Goal: Transaction & Acquisition: Book appointment/travel/reservation

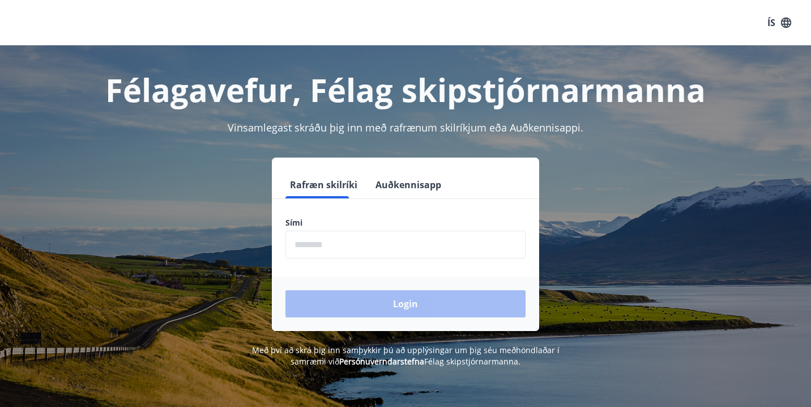
click at [350, 236] on input "phone" at bounding box center [406, 245] width 240 height 28
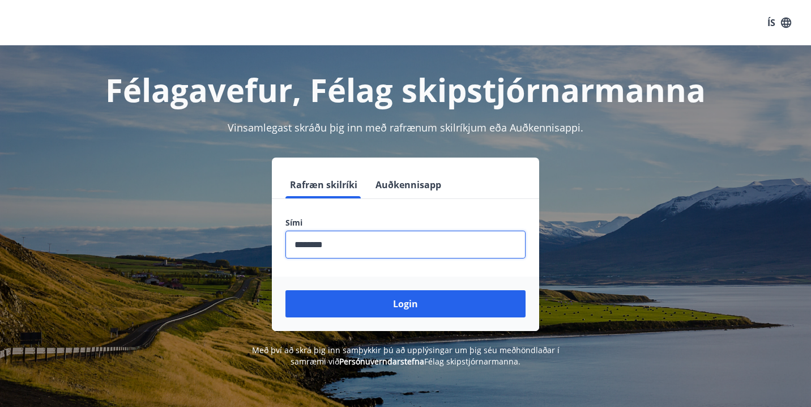
click at [350, 236] on input "phone" at bounding box center [406, 245] width 240 height 28
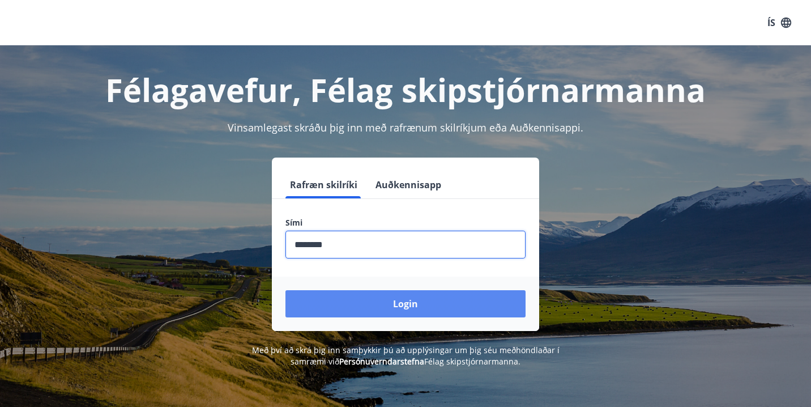
type input "********"
click at [396, 309] on button "Login" at bounding box center [406, 303] width 240 height 27
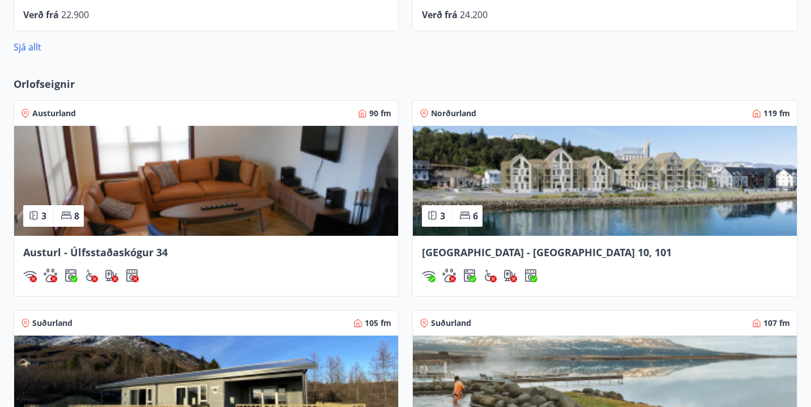
scroll to position [745, 0]
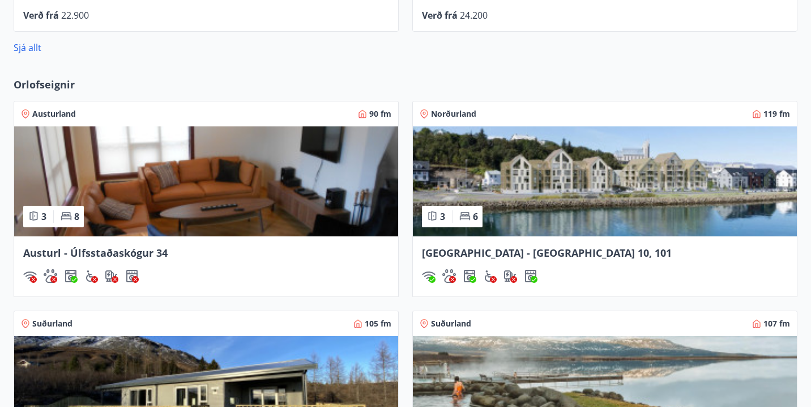
click at [533, 182] on img at bounding box center [605, 181] width 384 height 110
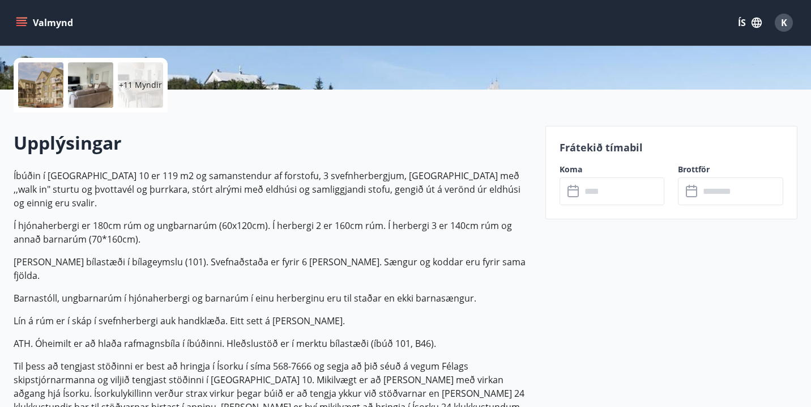
scroll to position [222, 0]
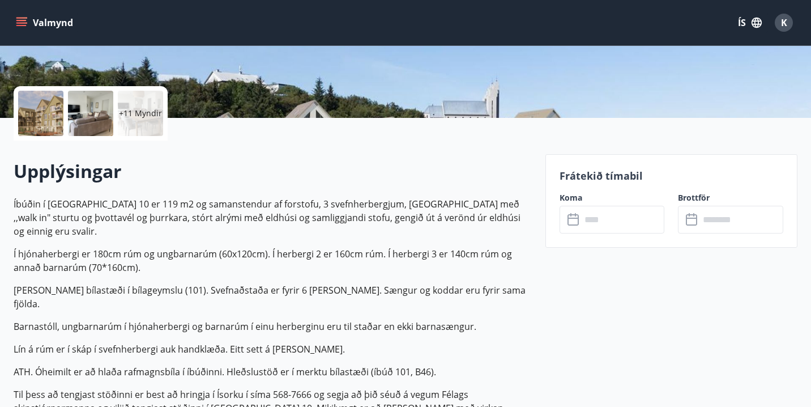
click at [571, 222] on icon at bounding box center [575, 220] width 14 height 14
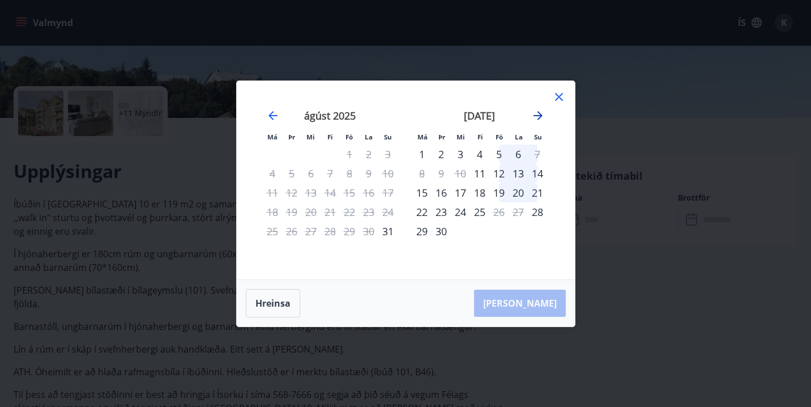
click at [541, 112] on icon "Move forward to switch to the next month." at bounding box center [538, 116] width 14 height 14
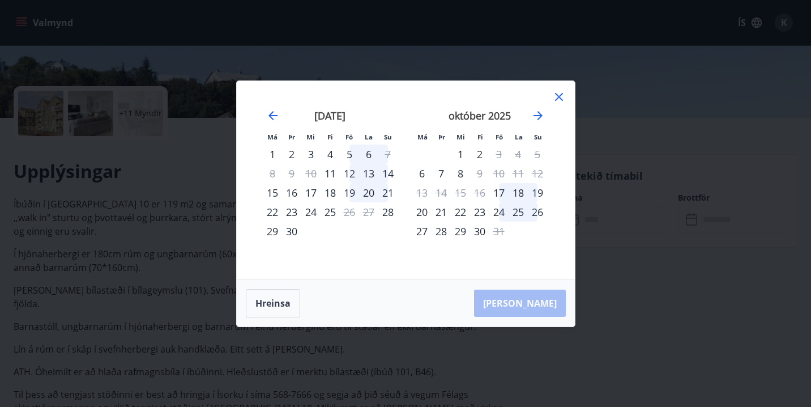
click at [287, 233] on div "30" at bounding box center [291, 231] width 19 height 19
click at [296, 231] on div "30" at bounding box center [291, 231] width 19 height 19
click at [266, 235] on div "29" at bounding box center [272, 231] width 19 height 19
click at [280, 235] on div "29" at bounding box center [272, 231] width 19 height 19
click at [297, 235] on div "30" at bounding box center [291, 231] width 19 height 19
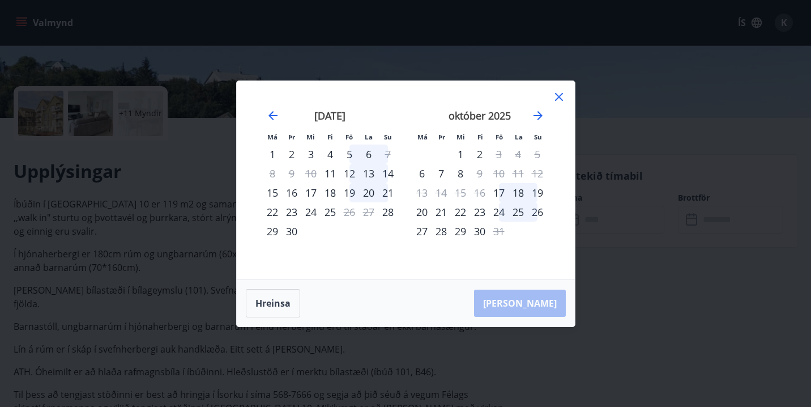
click at [290, 231] on div "30" at bounding box center [291, 231] width 19 height 19
click at [458, 155] on div "1" at bounding box center [460, 153] width 19 height 19
click at [463, 155] on div "1" at bounding box center [460, 153] width 19 height 19
click at [560, 92] on icon at bounding box center [559, 97] width 14 height 14
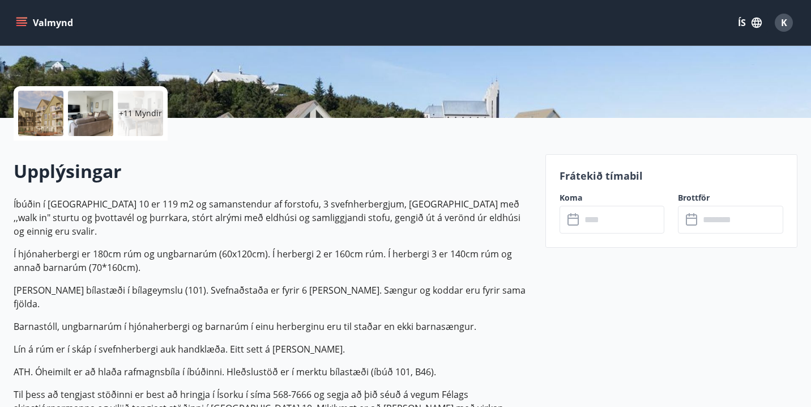
click at [593, 225] on input "text" at bounding box center [623, 220] width 84 height 28
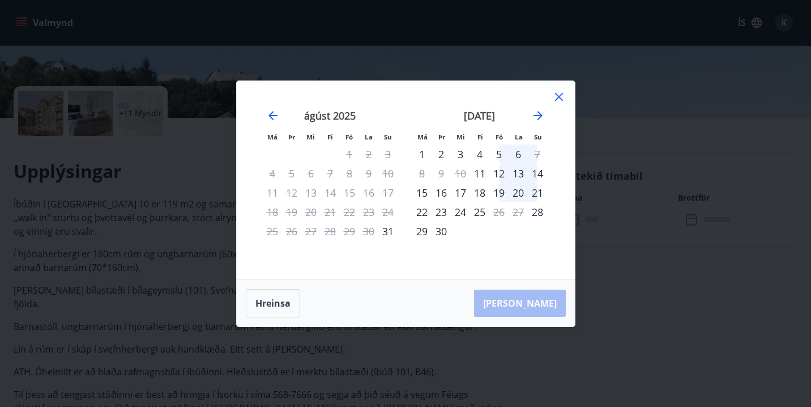
click at [442, 235] on div "30" at bounding box center [441, 231] width 19 height 19
click at [537, 116] on icon "Move forward to switch to the next month." at bounding box center [538, 116] width 14 height 14
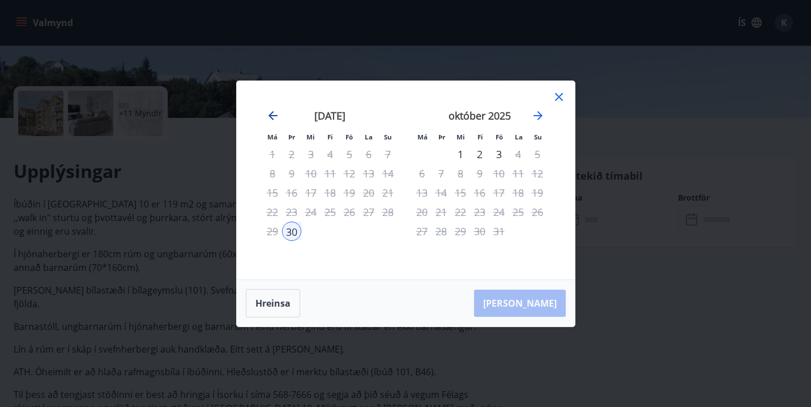
click at [273, 115] on icon "Move backward to switch to the previous month." at bounding box center [273, 115] width 9 height 9
click at [441, 235] on div "30" at bounding box center [441, 231] width 19 height 19
click at [559, 98] on icon at bounding box center [559, 97] width 14 height 14
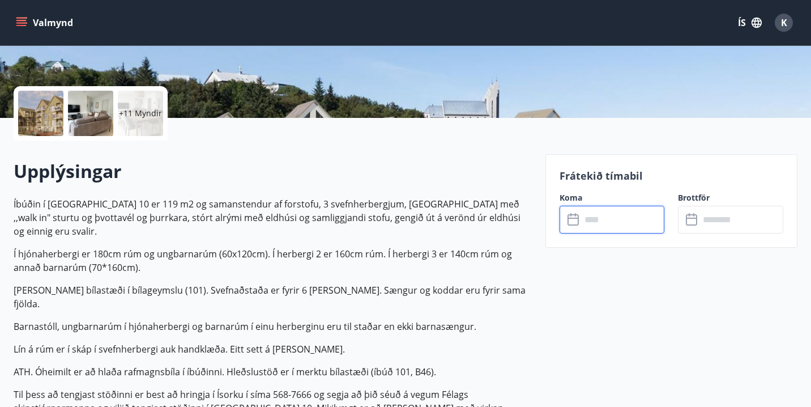
click at [583, 220] on input "text" at bounding box center [623, 220] width 84 height 28
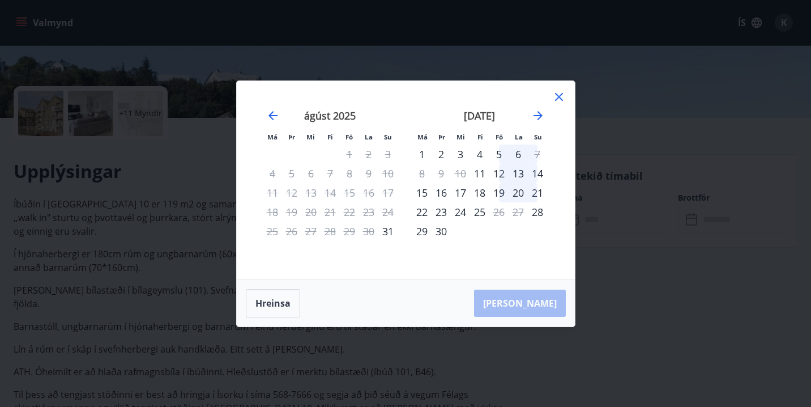
click at [422, 230] on div "29" at bounding box center [421, 231] width 19 height 19
click at [559, 93] on icon at bounding box center [559, 97] width 14 height 14
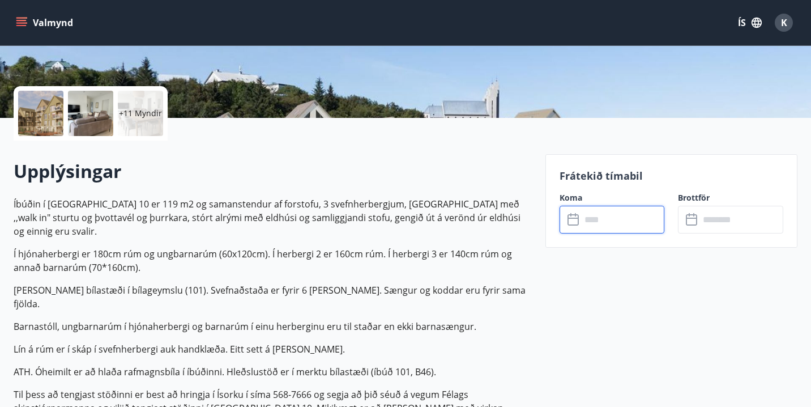
click at [691, 225] on icon at bounding box center [693, 220] width 14 height 14
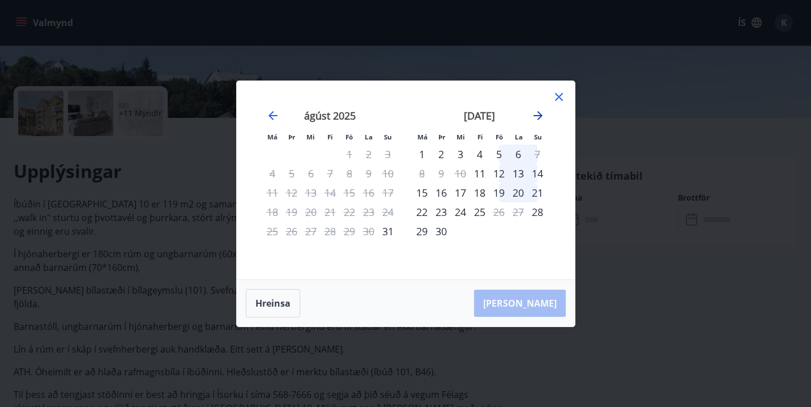
click at [538, 114] on icon "Move forward to switch to the next month." at bounding box center [538, 115] width 9 height 9
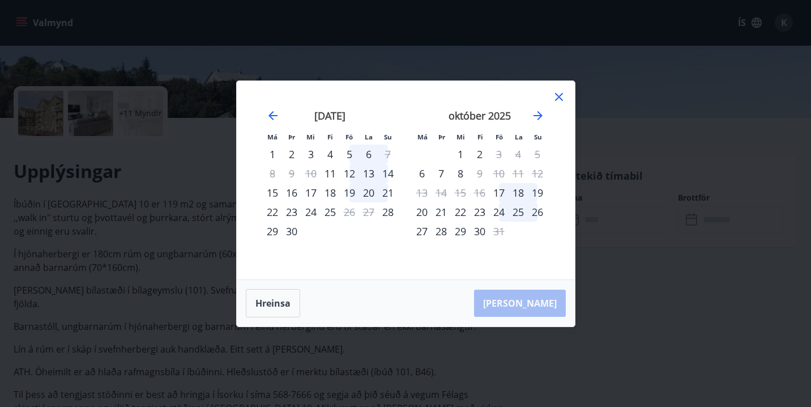
click at [462, 155] on div "1" at bounding box center [460, 153] width 19 height 19
click at [461, 154] on div "1" at bounding box center [460, 153] width 19 height 19
click at [560, 96] on icon at bounding box center [559, 97] width 14 height 14
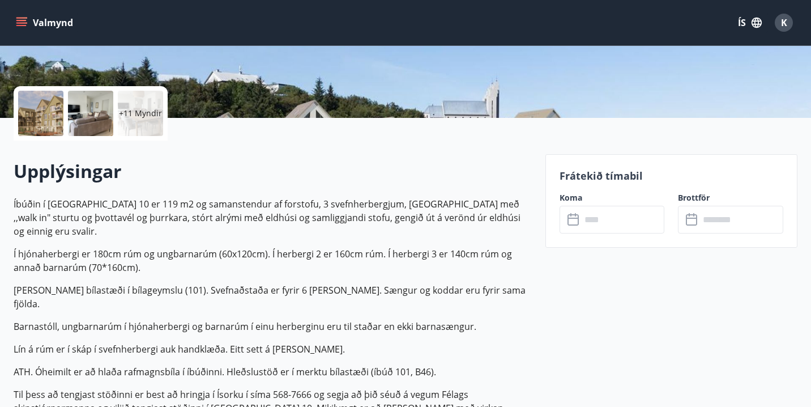
click at [599, 220] on input "text" at bounding box center [623, 220] width 84 height 28
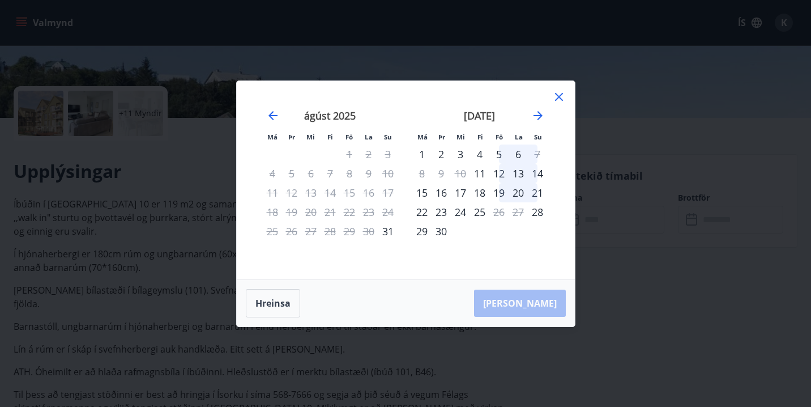
click at [423, 232] on div "29" at bounding box center [421, 231] width 19 height 19
click at [534, 115] on icon "Move forward to switch to the next month." at bounding box center [538, 115] width 9 height 9
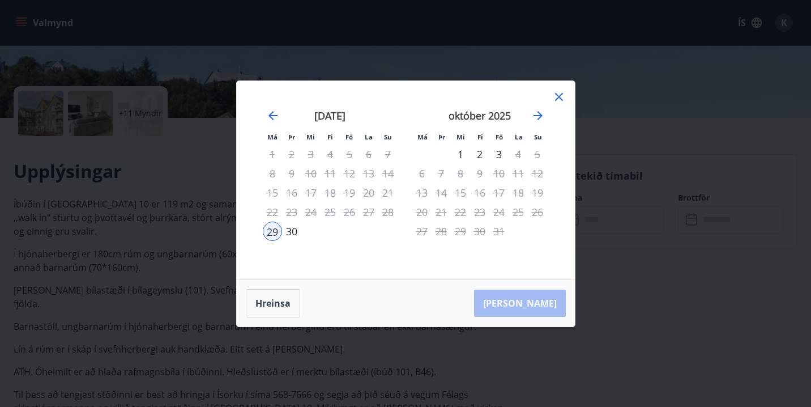
click at [463, 154] on div "1" at bounding box center [460, 153] width 19 height 19
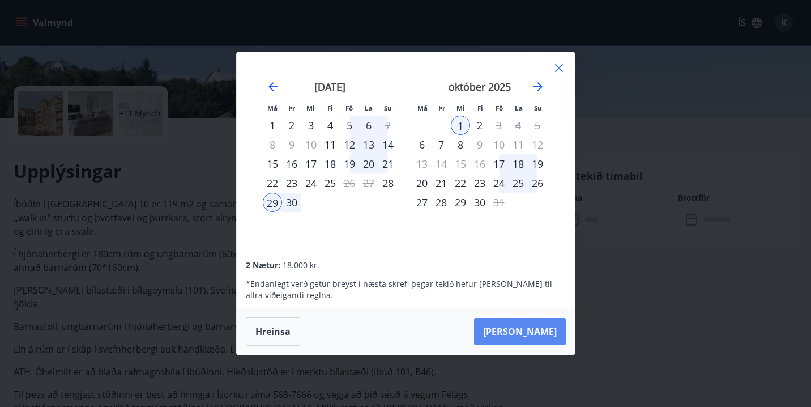
click at [526, 334] on button "Taka Frá" at bounding box center [520, 331] width 92 height 27
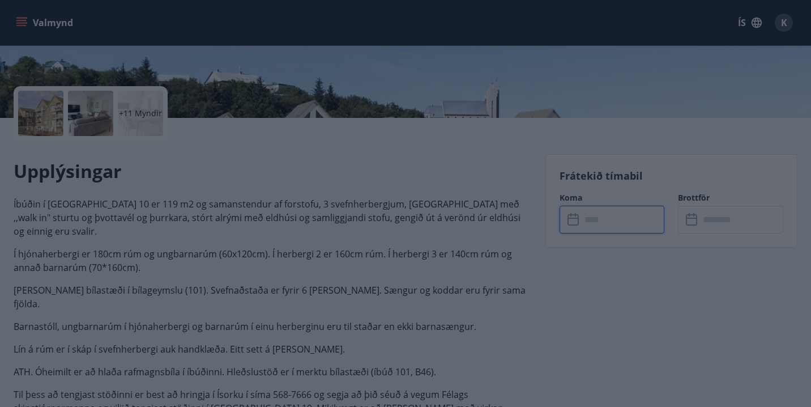
type input "******"
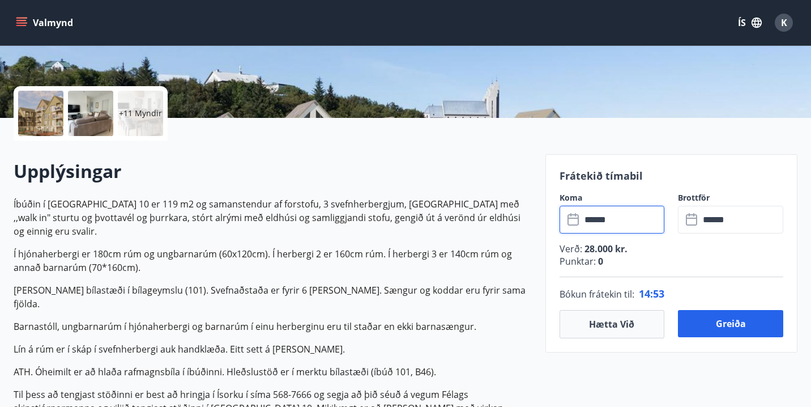
scroll to position [275, 0]
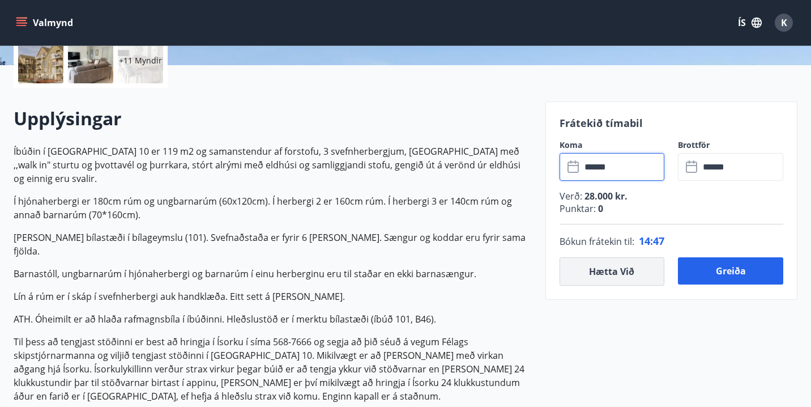
click at [622, 271] on button "Hætta við" at bounding box center [612, 271] width 105 height 28
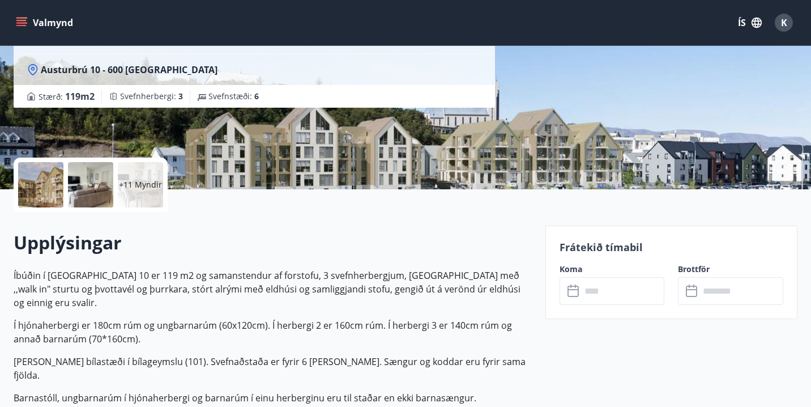
scroll to position [0, 0]
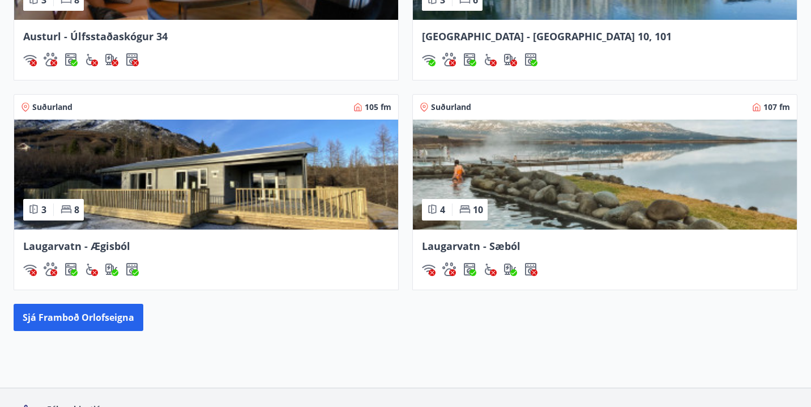
scroll to position [962, 0]
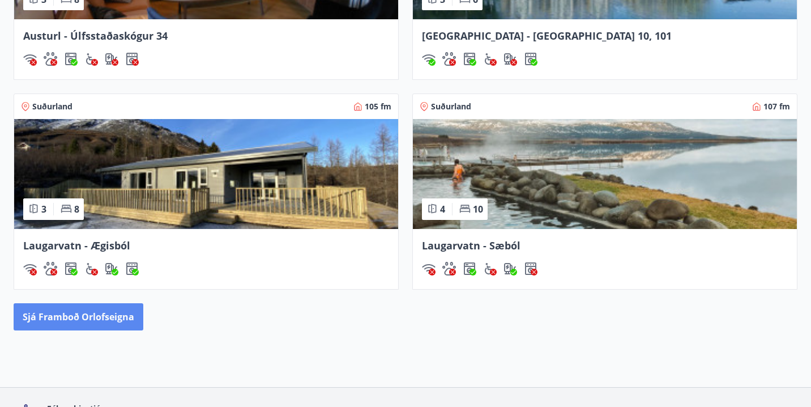
click at [79, 315] on button "Sjá framboð orlofseigna" at bounding box center [79, 316] width 130 height 27
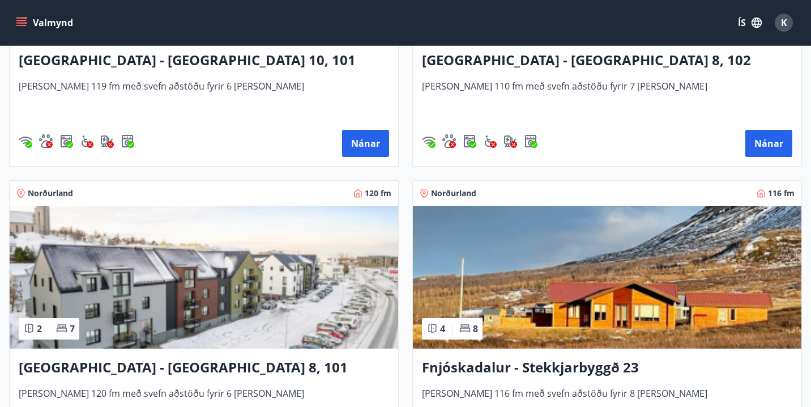
scroll to position [1912, 0]
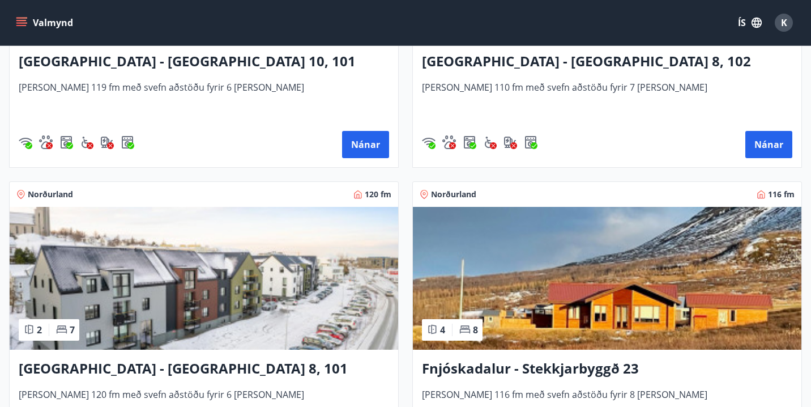
click at [596, 349] on img at bounding box center [607, 278] width 389 height 143
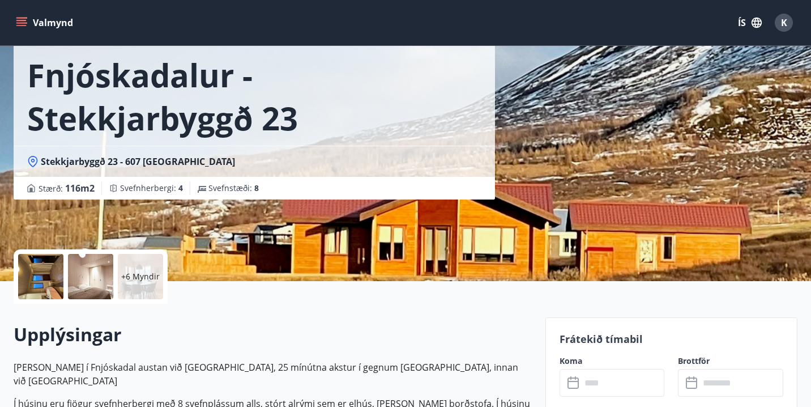
scroll to position [61, 0]
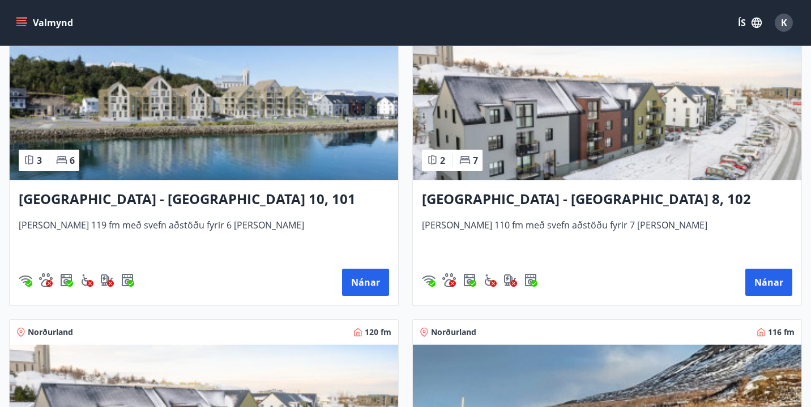
scroll to position [1774, 0]
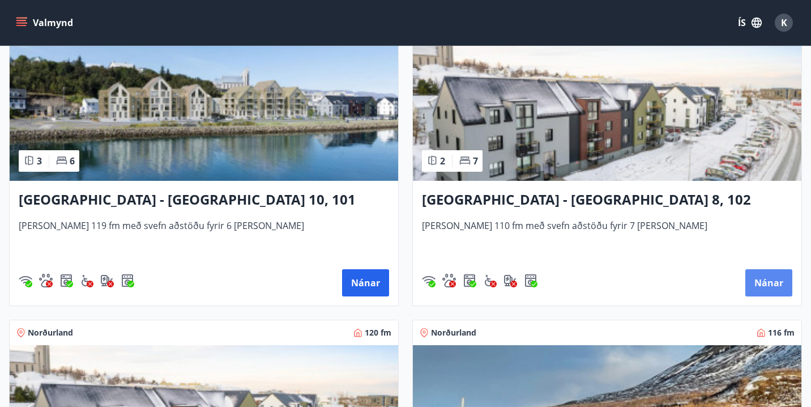
click at [777, 291] on button "Nánar" at bounding box center [769, 282] width 47 height 27
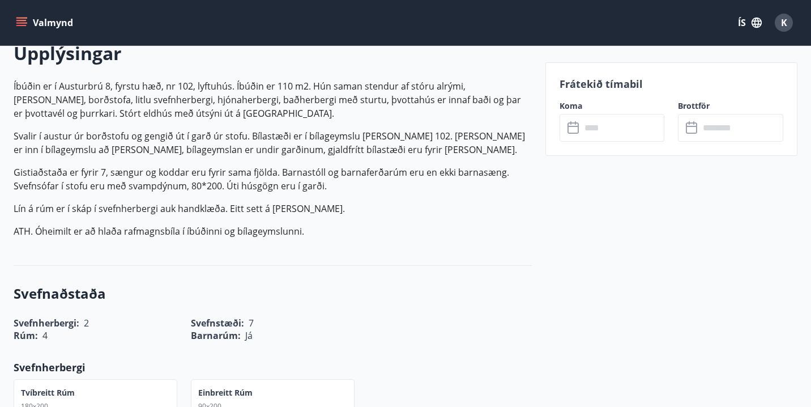
scroll to position [334, 0]
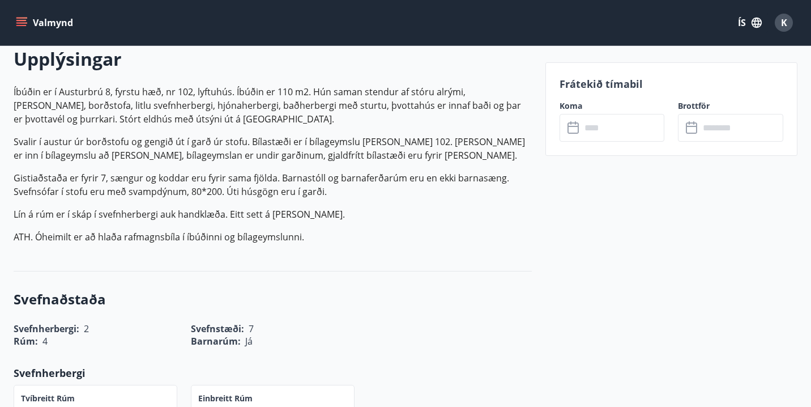
click at [573, 130] on icon at bounding box center [575, 128] width 14 height 14
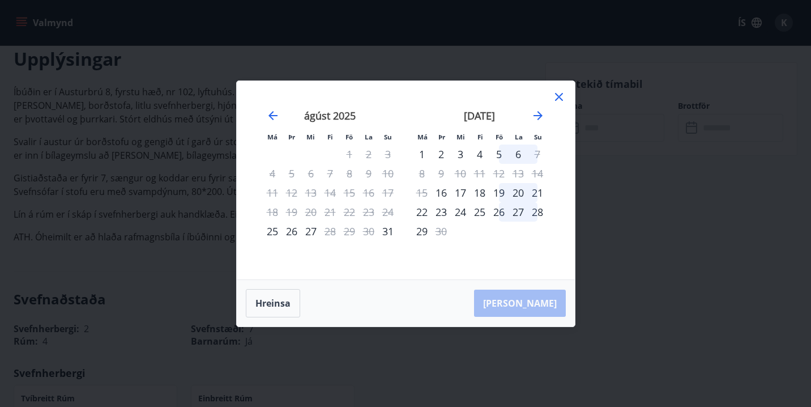
click at [561, 97] on icon at bounding box center [559, 97] width 14 height 14
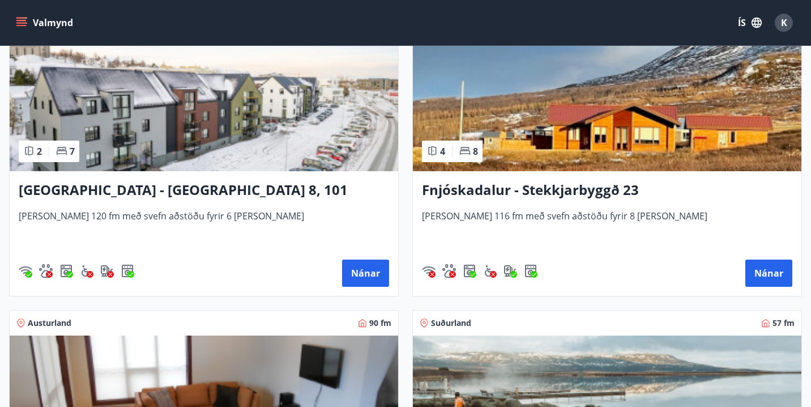
scroll to position [2080, 0]
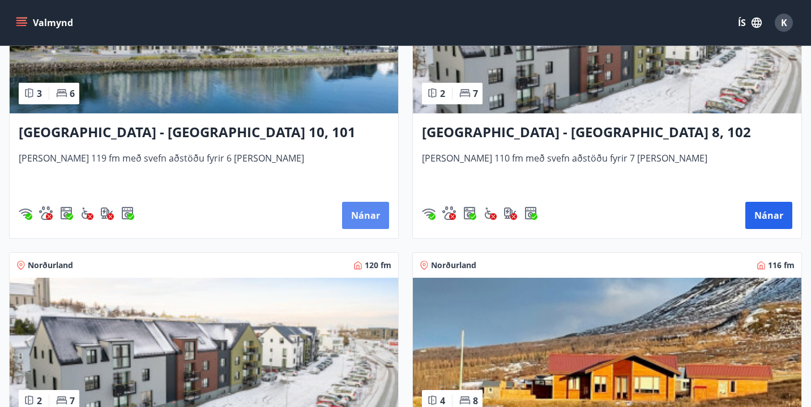
click at [360, 214] on button "Nánar" at bounding box center [365, 215] width 47 height 27
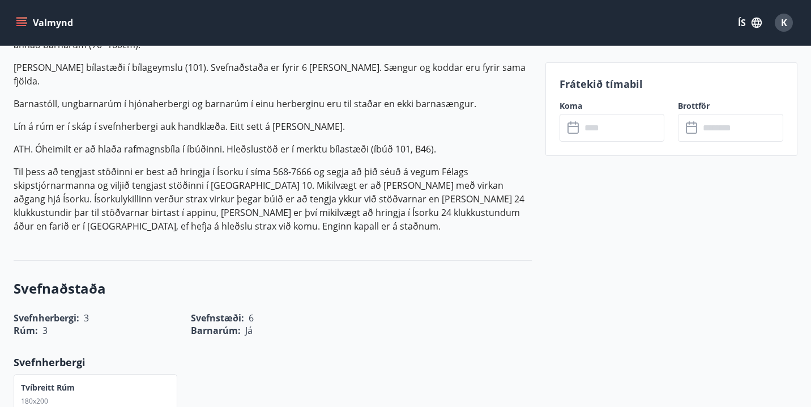
scroll to position [495, 0]
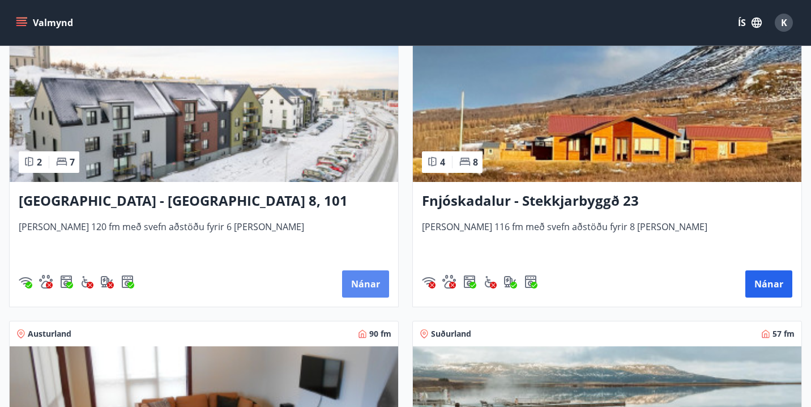
click at [363, 273] on button "Nánar" at bounding box center [365, 283] width 47 height 27
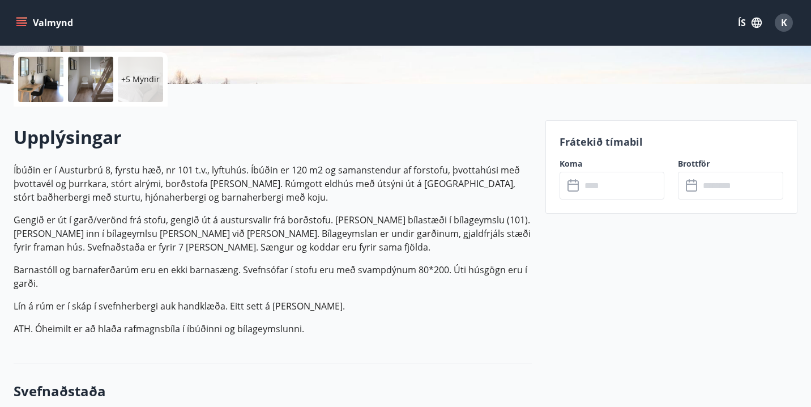
scroll to position [257, 0]
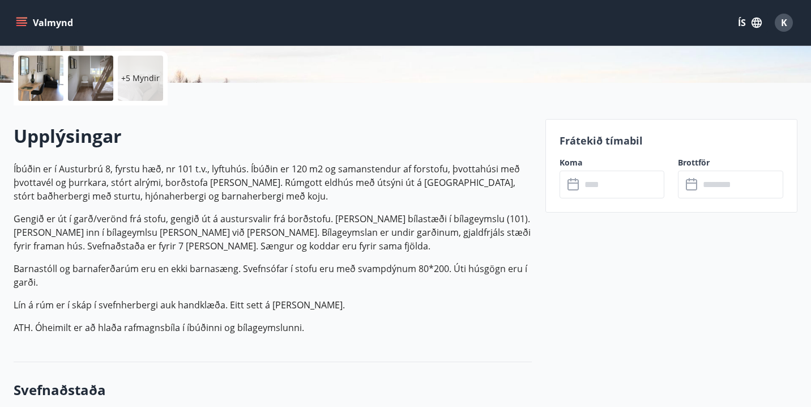
click at [569, 186] on icon at bounding box center [575, 185] width 14 height 14
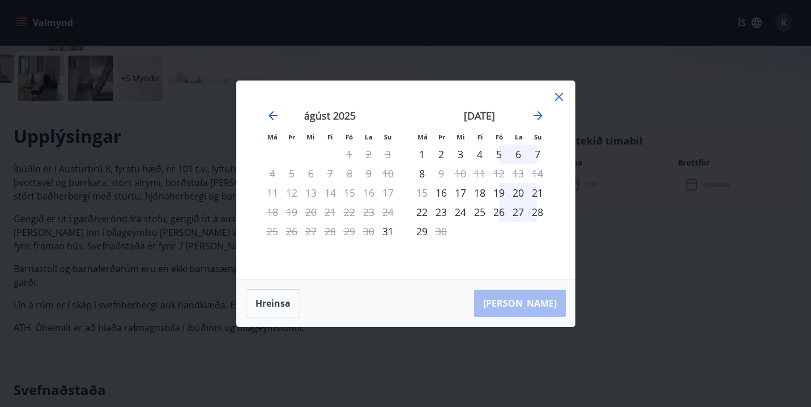
click at [559, 98] on icon at bounding box center [559, 97] width 14 height 14
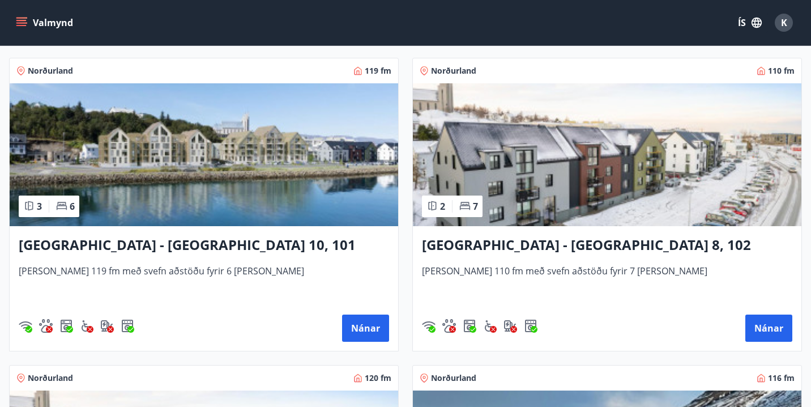
scroll to position [1741, 0]
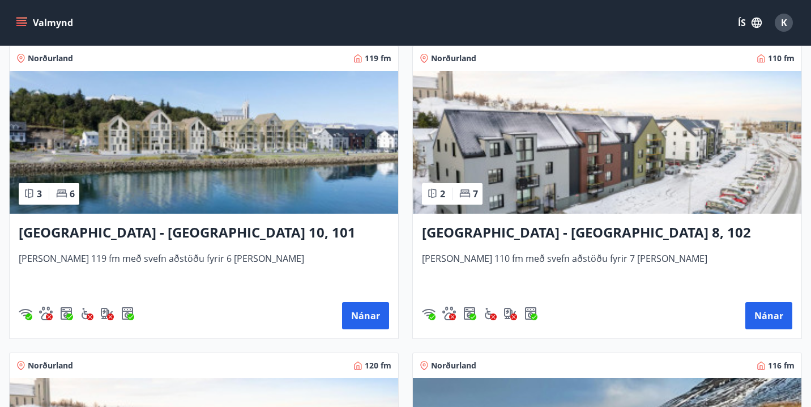
click at [178, 237] on h3 "Akureyri - Austurbrú 10, 101" at bounding box center [204, 233] width 371 height 20
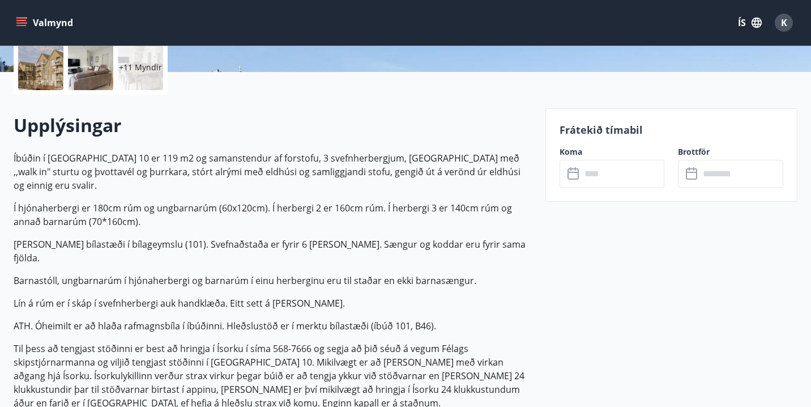
scroll to position [269, 0]
click at [589, 171] on input "text" at bounding box center [623, 173] width 84 height 28
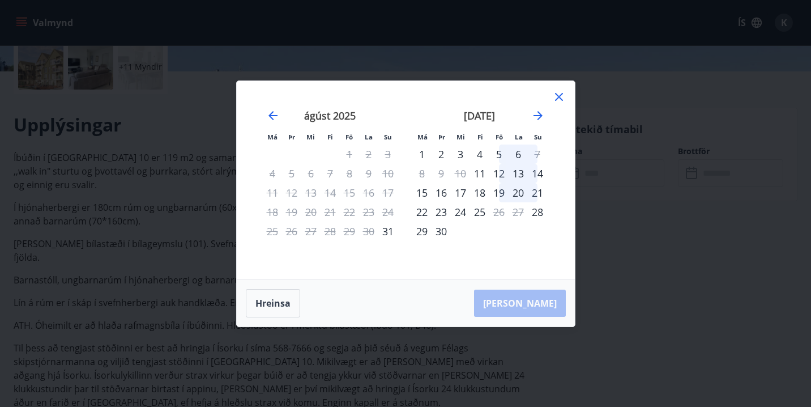
click at [422, 229] on div "29" at bounding box center [421, 231] width 19 height 19
click at [541, 117] on icon "Move forward to switch to the next month." at bounding box center [538, 116] width 14 height 14
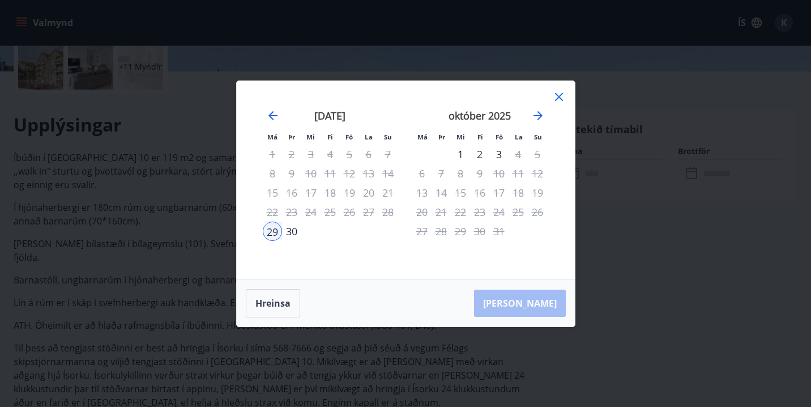
click at [464, 151] on div "1" at bounding box center [460, 153] width 19 height 19
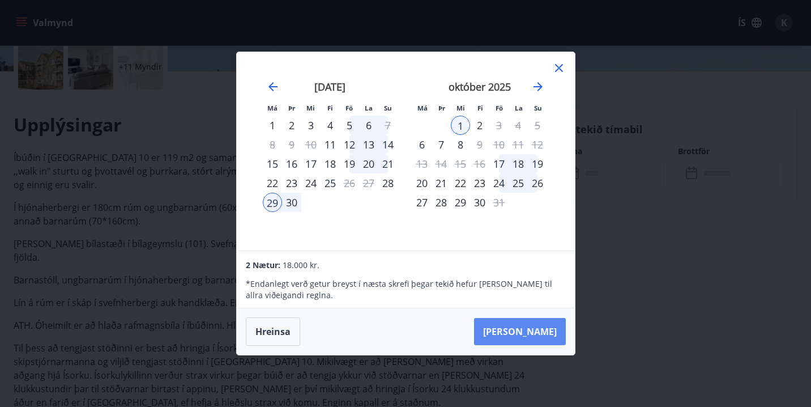
click at [531, 335] on button "Taka Frá" at bounding box center [520, 331] width 92 height 27
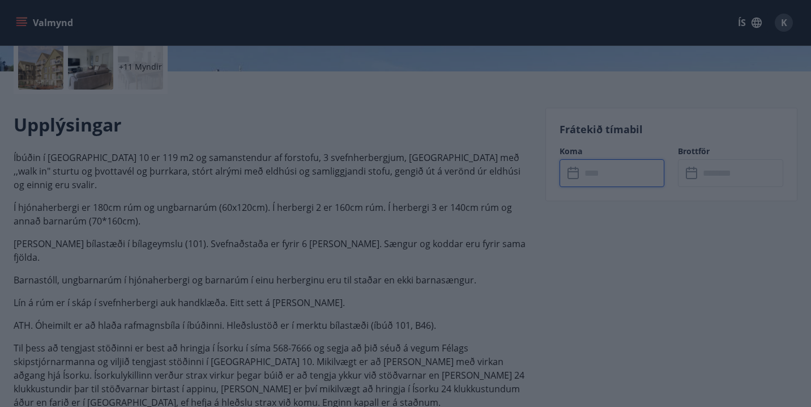
type input "******"
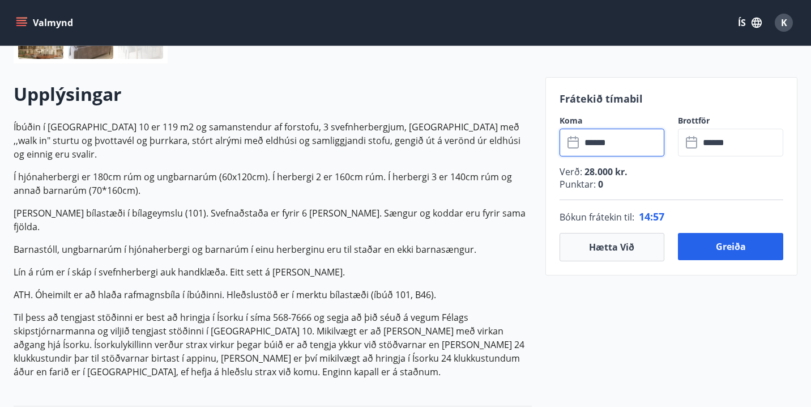
scroll to position [299, 0]
click at [411, 243] on p "Barnastóll, ungbarnarúm í hjónaherbergi og barnarúm í einu herberginu eru til s…" at bounding box center [273, 250] width 518 height 14
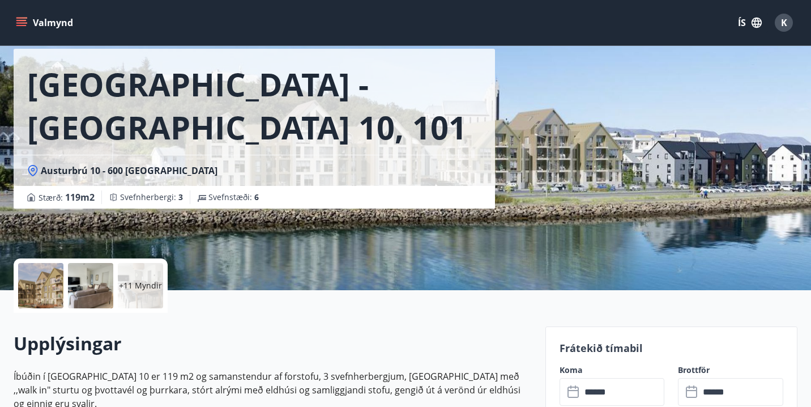
scroll to position [50, 0]
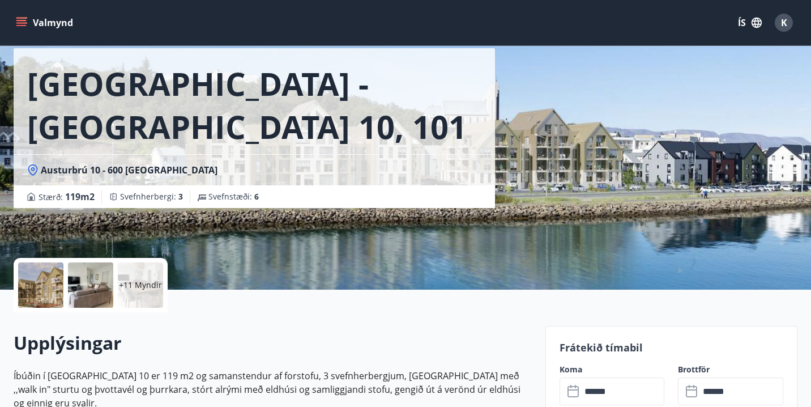
click at [141, 288] on p "+11 Myndir" at bounding box center [140, 284] width 43 height 11
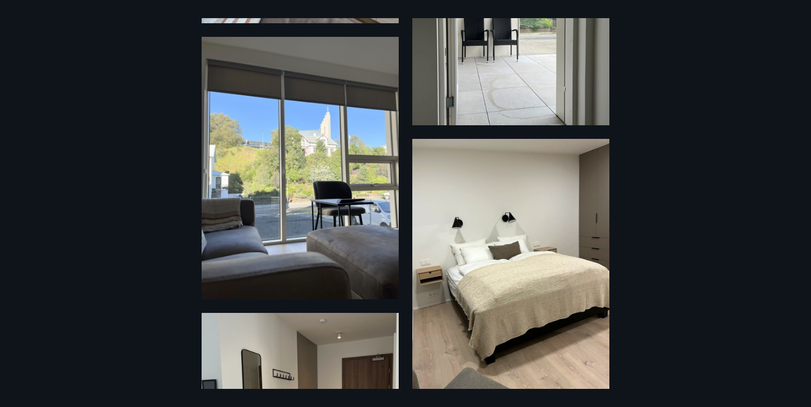
scroll to position [835, 0]
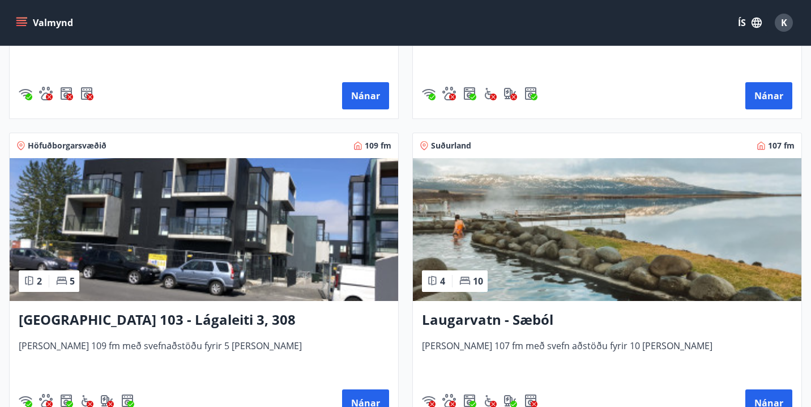
scroll to position [1382, 0]
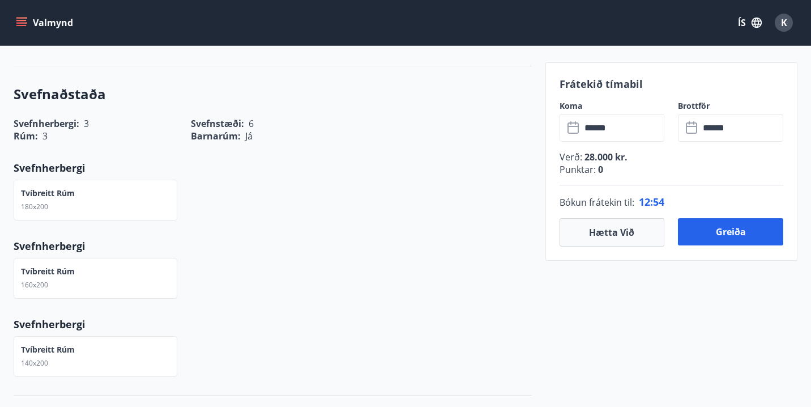
scroll to position [641, 0]
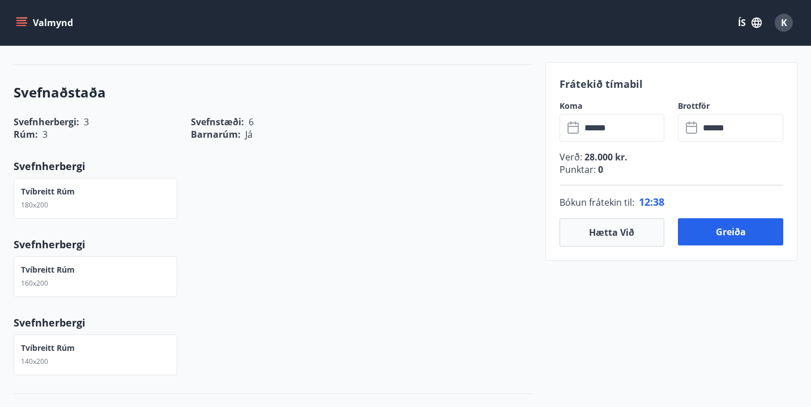
click at [710, 133] on input "******" at bounding box center [742, 128] width 84 height 28
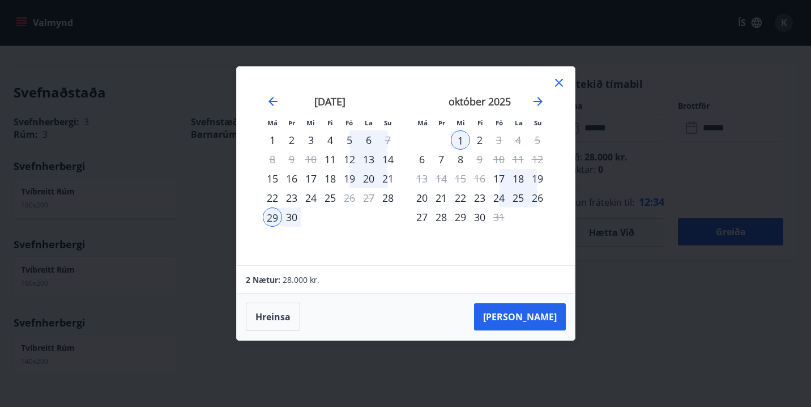
click at [479, 140] on div "2" at bounding box center [479, 139] width 19 height 19
click at [532, 316] on button "Taka Frá" at bounding box center [520, 316] width 92 height 27
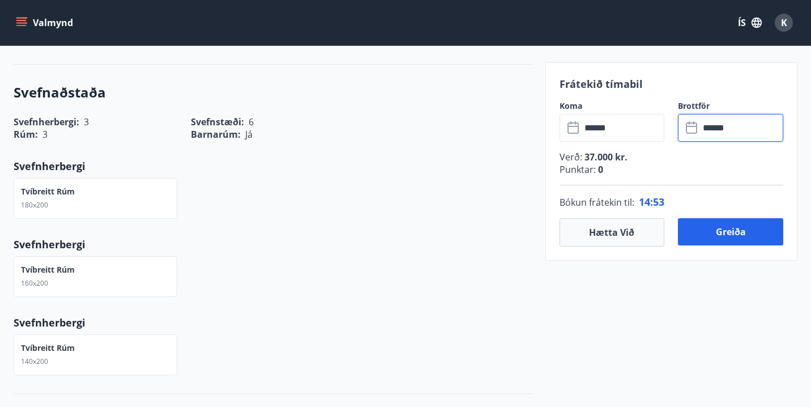
click at [701, 127] on input "******" at bounding box center [742, 128] width 84 height 28
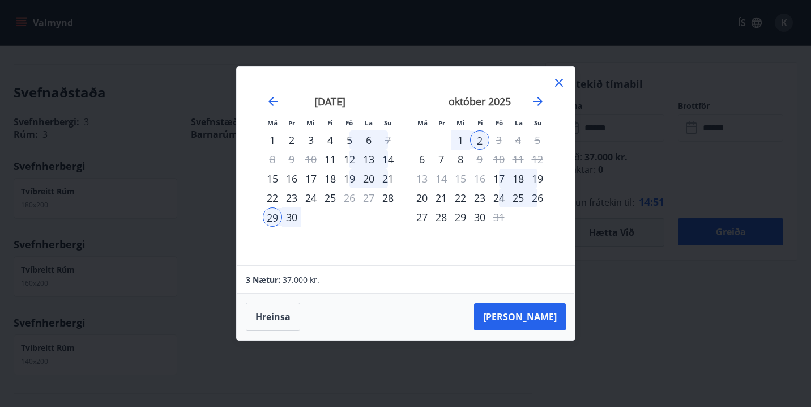
click at [461, 144] on div "1" at bounding box center [460, 139] width 19 height 19
click at [527, 321] on button "Taka Frá" at bounding box center [520, 316] width 92 height 27
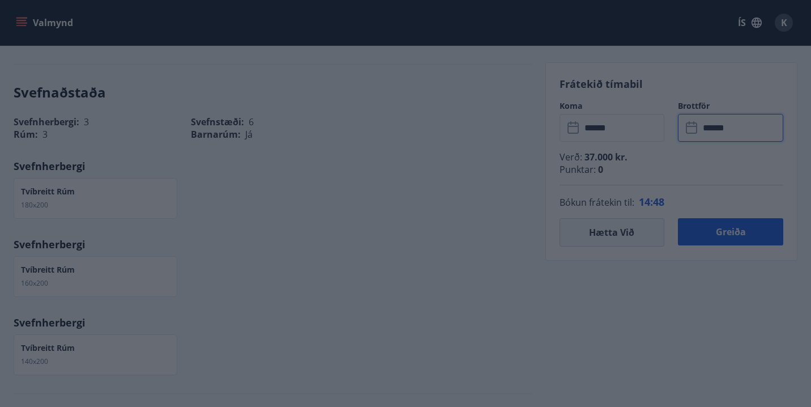
type input "******"
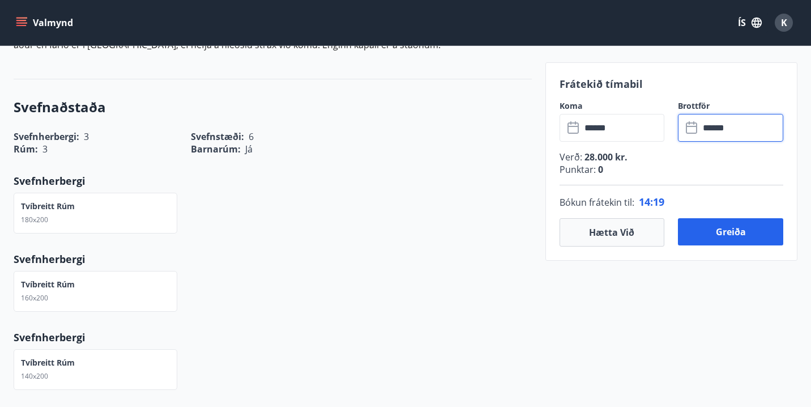
scroll to position [635, 0]
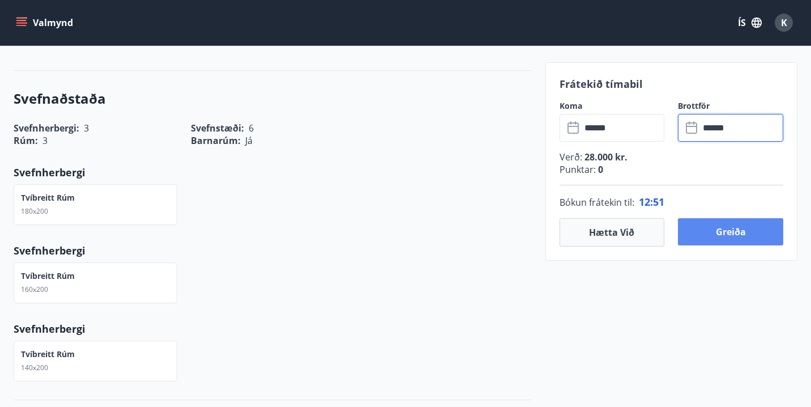
click at [731, 237] on button "Greiða" at bounding box center [730, 231] width 105 height 27
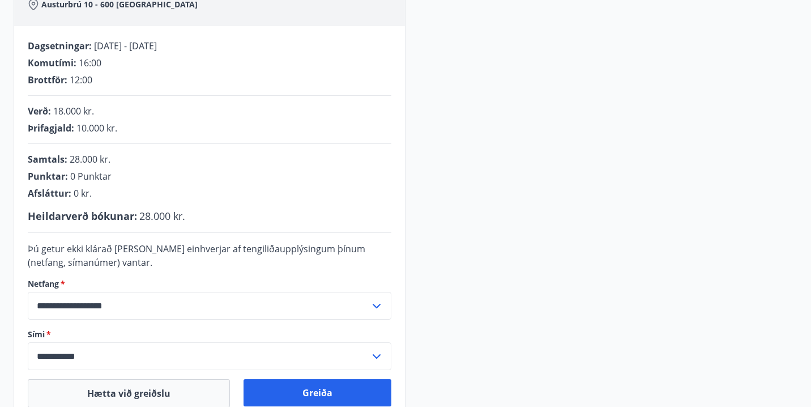
scroll to position [245, 0]
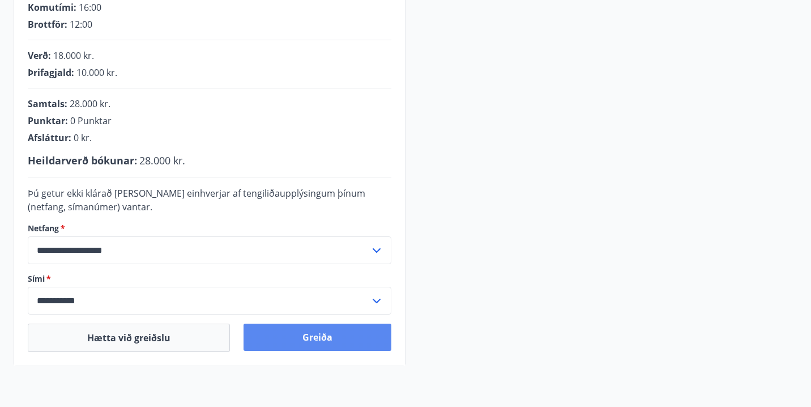
click at [304, 338] on button "Greiða" at bounding box center [318, 337] width 148 height 27
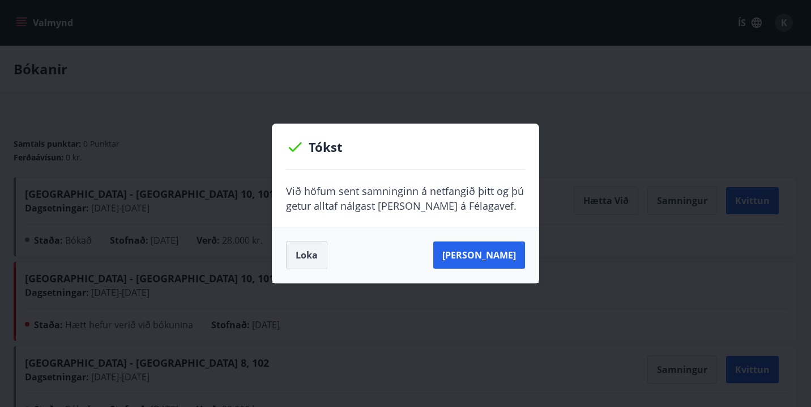
click at [296, 261] on button "Loka" at bounding box center [306, 255] width 41 height 28
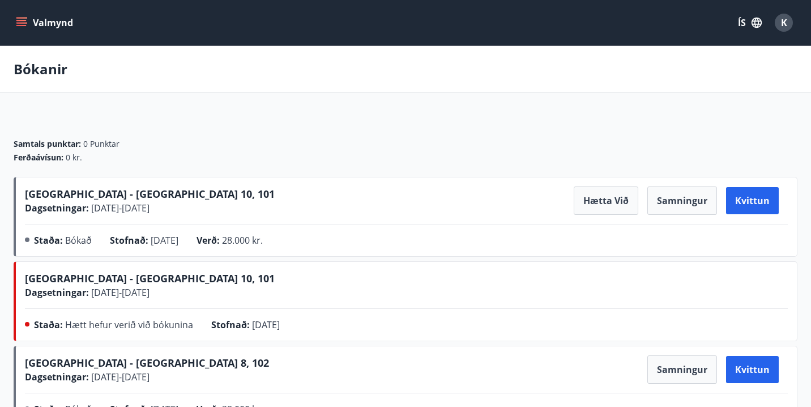
click at [57, 19] on button "Valmynd" at bounding box center [46, 22] width 64 height 20
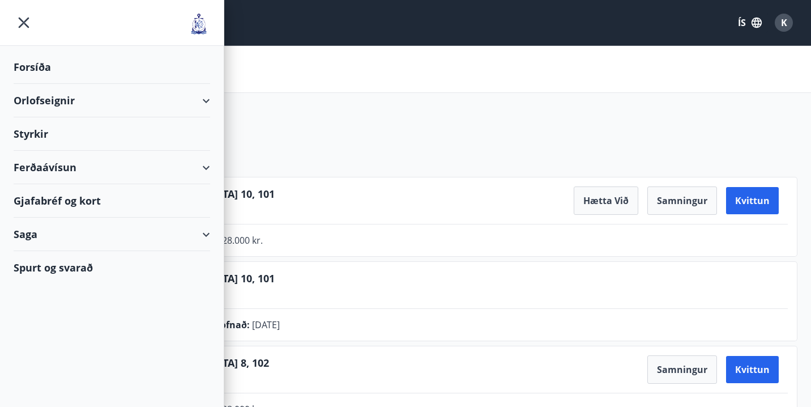
click at [46, 97] on div "Orlofseignir" at bounding box center [112, 100] width 197 height 33
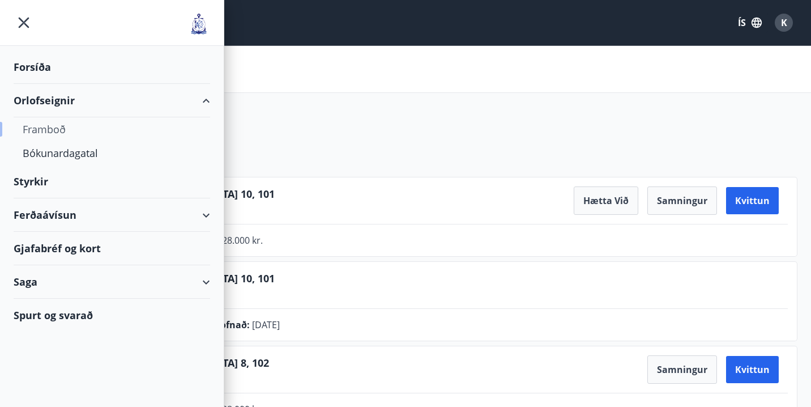
click at [46, 121] on div "Framboð" at bounding box center [112, 129] width 178 height 24
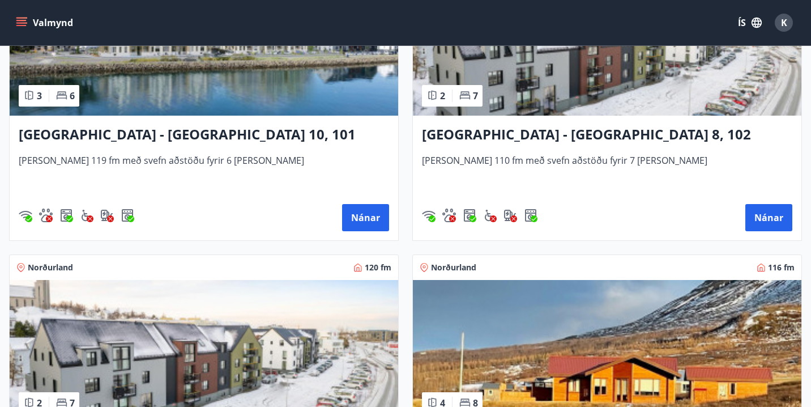
scroll to position [1831, 0]
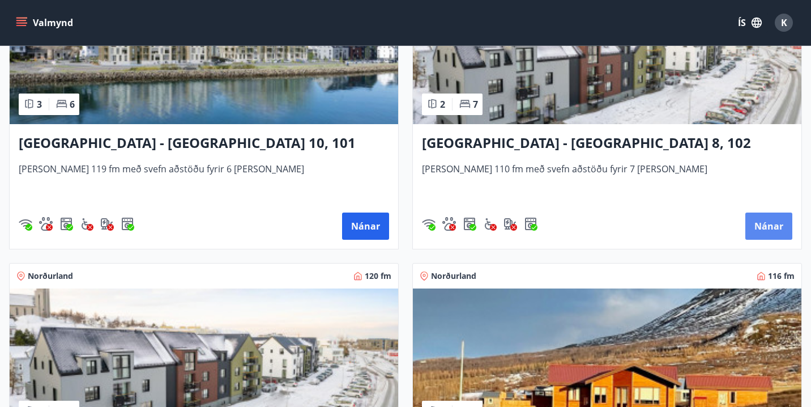
click at [785, 227] on button "Nánar" at bounding box center [769, 225] width 47 height 27
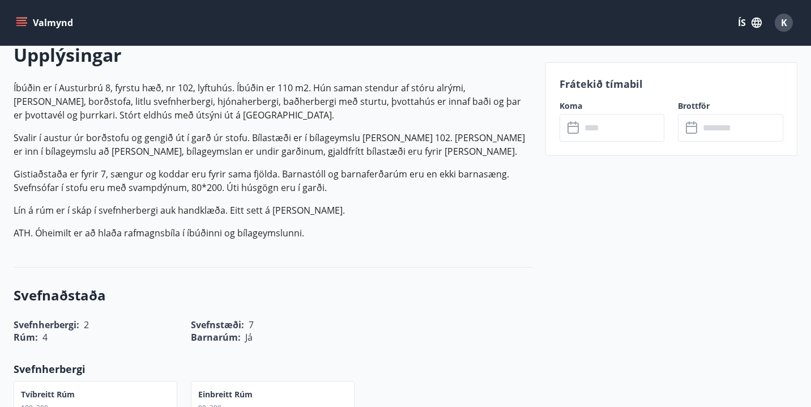
scroll to position [348, 0]
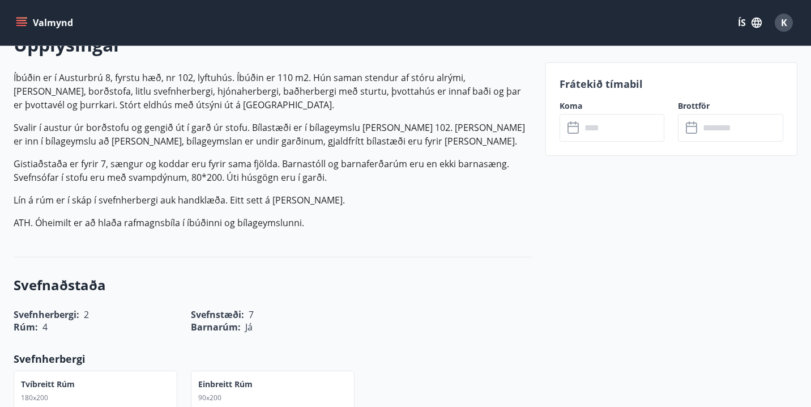
click at [569, 132] on icon at bounding box center [573, 127] width 11 height 11
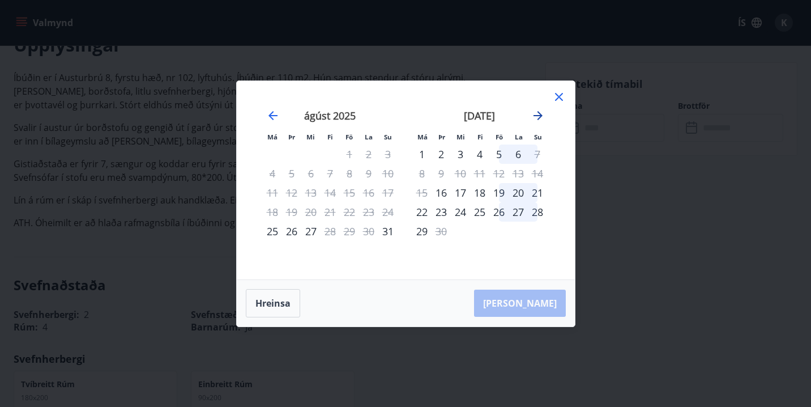
click at [541, 116] on icon "Move forward to switch to the next month." at bounding box center [538, 115] width 9 height 9
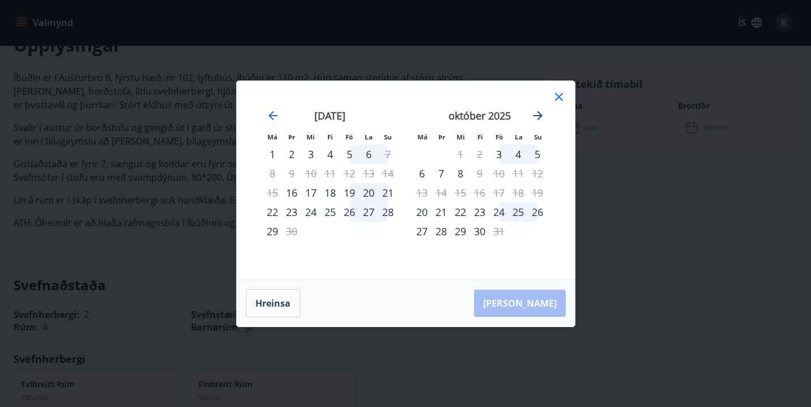
click at [540, 118] on icon "Move forward to switch to the next month." at bounding box center [538, 116] width 14 height 14
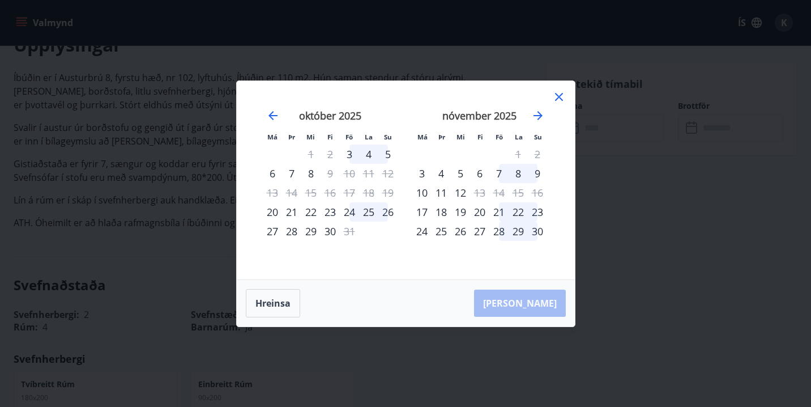
click at [563, 96] on icon at bounding box center [559, 97] width 14 height 14
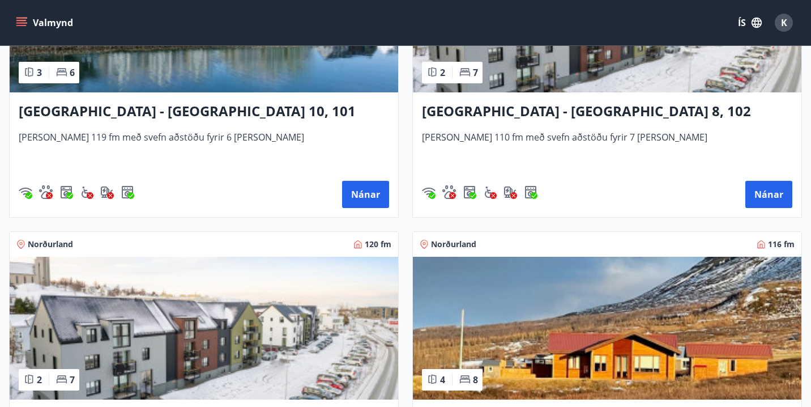
click at [228, 118] on h3 "Akureyri - Austurbrú 10, 101" at bounding box center [204, 111] width 371 height 20
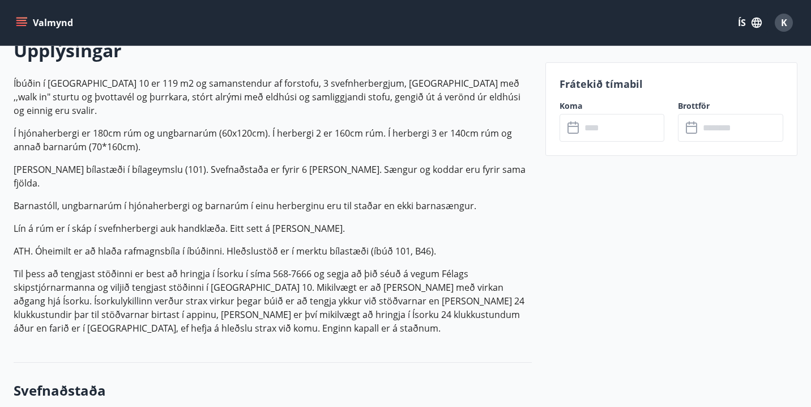
scroll to position [360, 0]
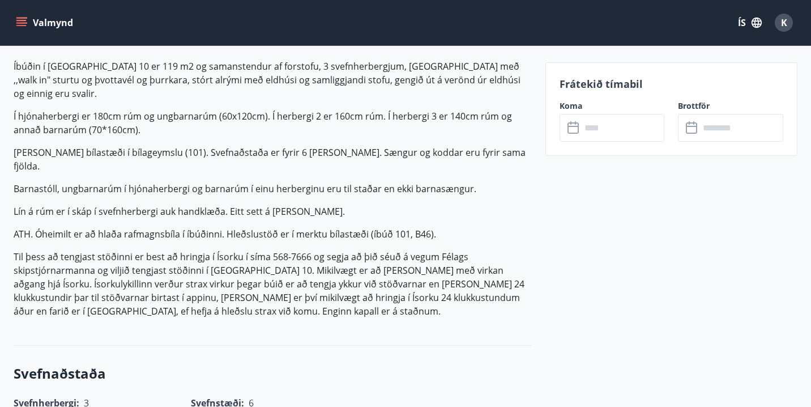
click at [573, 130] on icon at bounding box center [575, 128] width 14 height 14
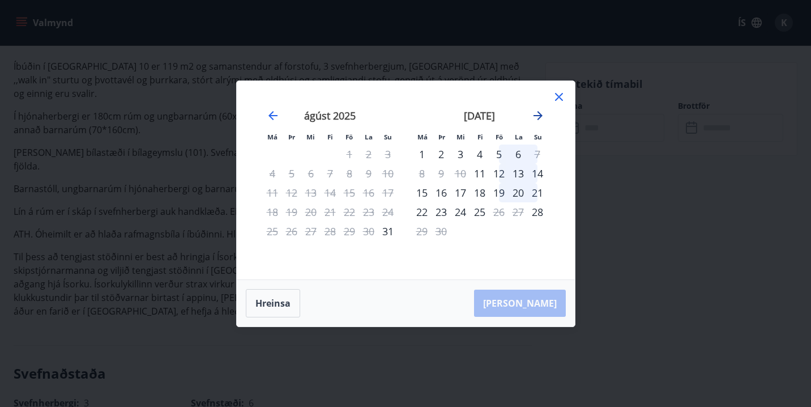
click at [540, 109] on icon "Move forward to switch to the next month." at bounding box center [538, 116] width 14 height 14
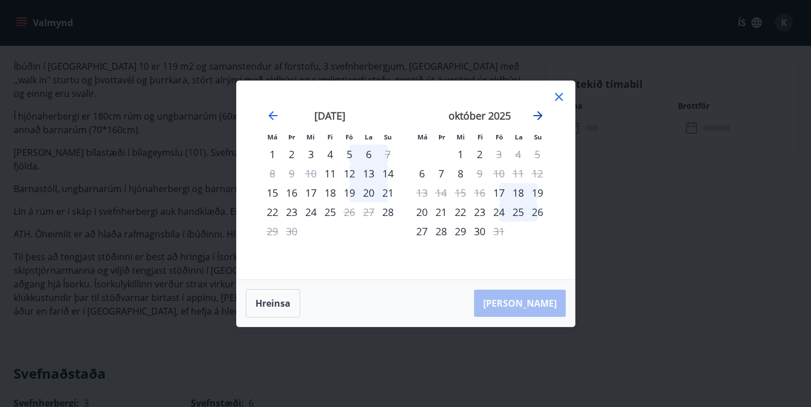
click at [539, 114] on icon "Move forward to switch to the next month." at bounding box center [538, 116] width 14 height 14
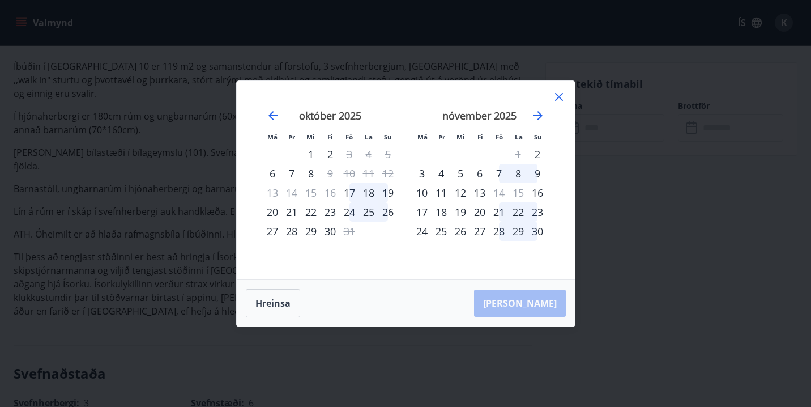
click at [560, 97] on icon at bounding box center [559, 97] width 8 height 8
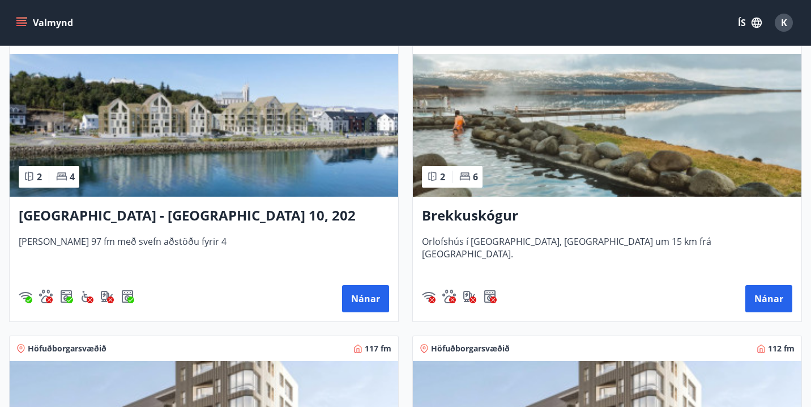
scroll to position [209, 0]
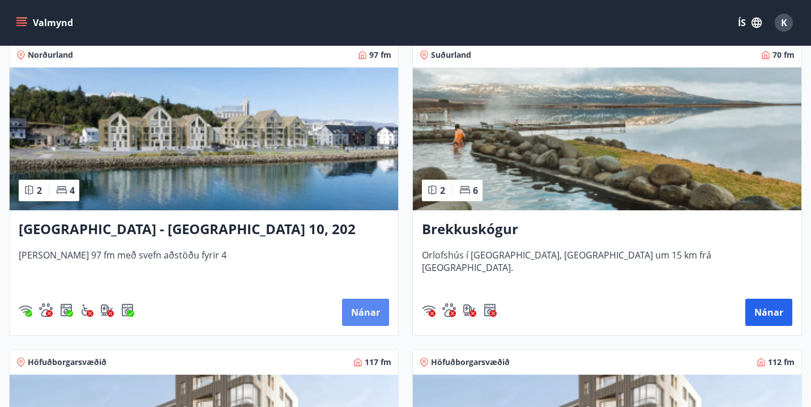
click at [353, 317] on button "Nánar" at bounding box center [365, 312] width 47 height 27
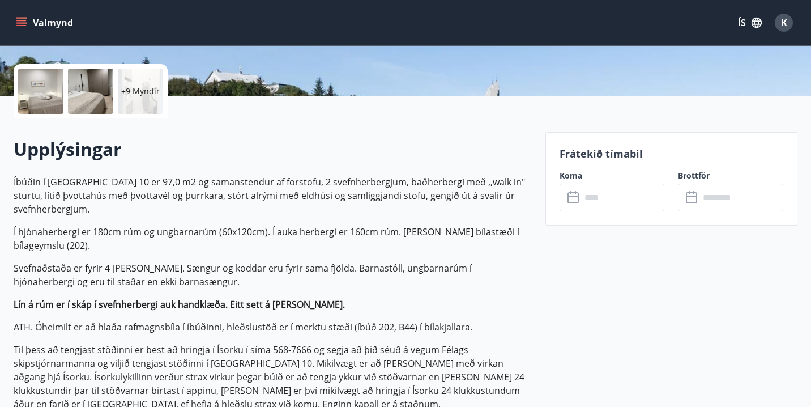
scroll to position [258, 0]
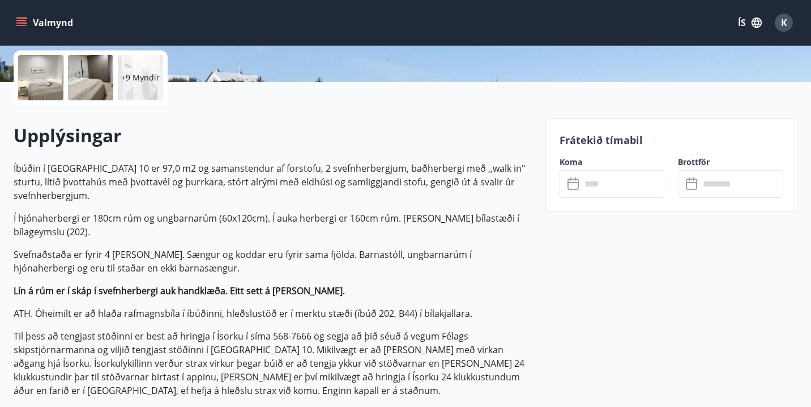
click at [568, 182] on icon at bounding box center [573, 183] width 11 height 11
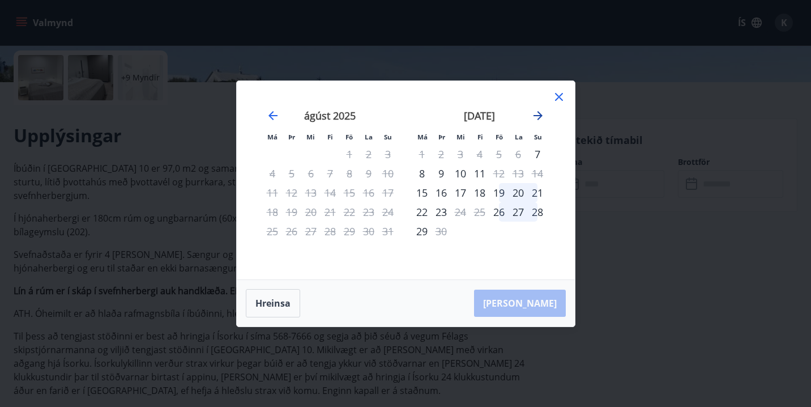
click at [539, 114] on icon "Move forward to switch to the next month." at bounding box center [538, 116] width 14 height 14
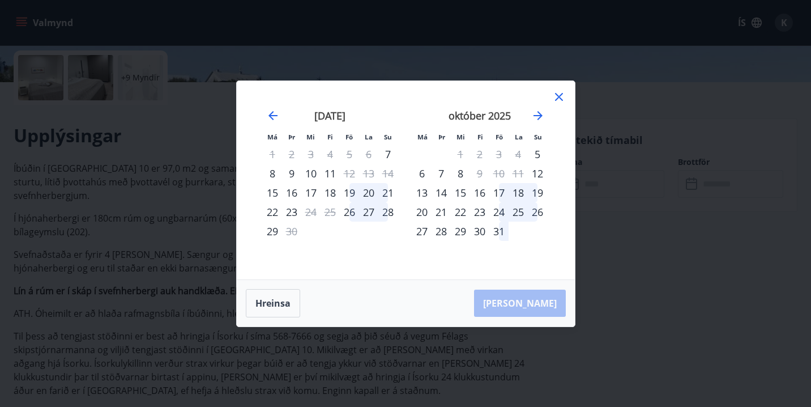
click at [479, 231] on div "30" at bounding box center [479, 231] width 19 height 19
click at [480, 232] on div "30" at bounding box center [479, 231] width 19 height 19
click at [482, 231] on div "30" at bounding box center [479, 231] width 19 height 19
click at [559, 96] on icon at bounding box center [559, 97] width 2 height 2
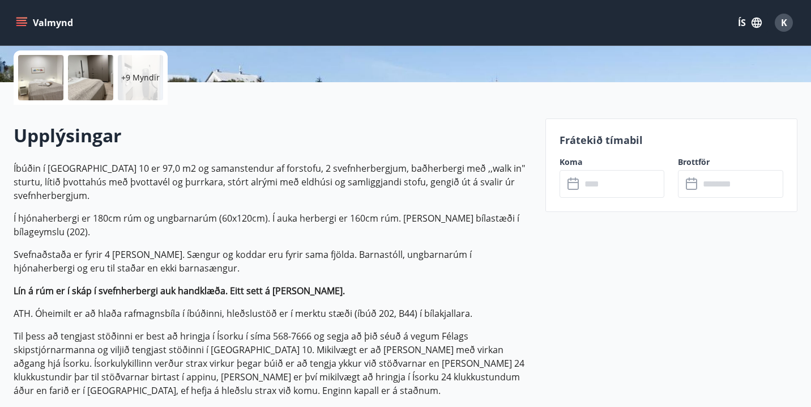
click at [573, 188] on icon at bounding box center [575, 184] width 14 height 14
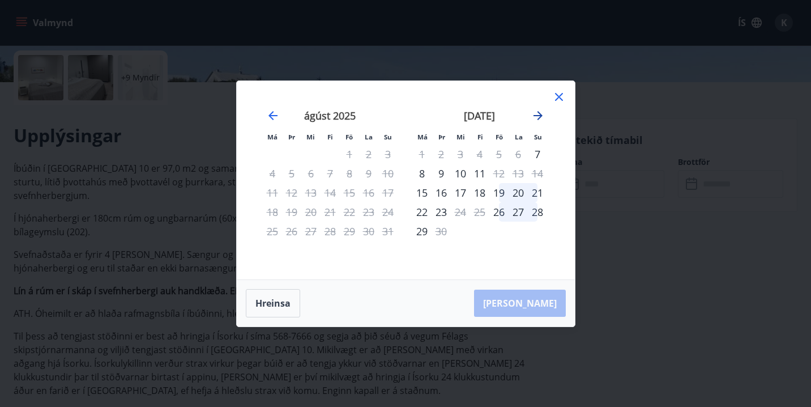
click at [541, 111] on icon "Move forward to switch to the next month." at bounding box center [538, 116] width 14 height 14
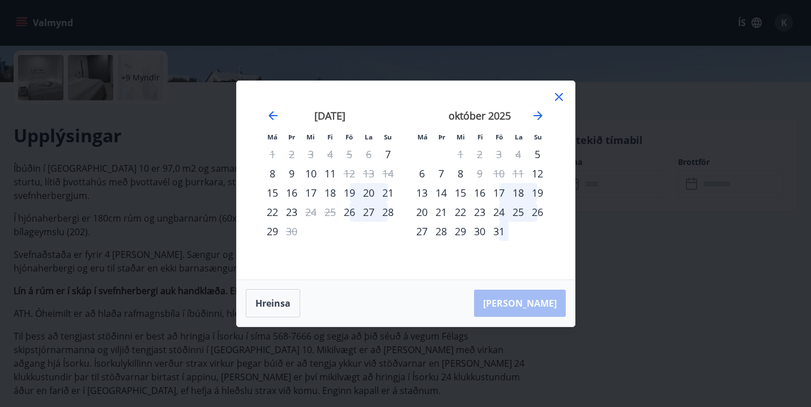
click at [461, 231] on div "29" at bounding box center [460, 231] width 19 height 19
click at [419, 230] on div "27" at bounding box center [421, 231] width 19 height 19
click at [479, 234] on div "30" at bounding box center [479, 231] width 19 height 19
click at [500, 231] on div "31" at bounding box center [499, 231] width 19 height 19
click at [539, 116] on icon "Move forward to switch to the next month." at bounding box center [538, 116] width 14 height 14
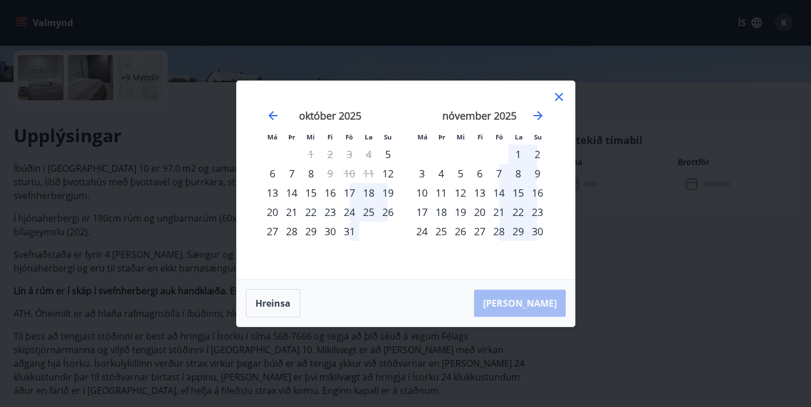
click at [422, 178] on div "3" at bounding box center [421, 173] width 19 height 19
click at [537, 152] on div "2" at bounding box center [537, 153] width 19 height 19
click at [270, 113] on icon "Move backward to switch to the previous month." at bounding box center [273, 116] width 14 height 14
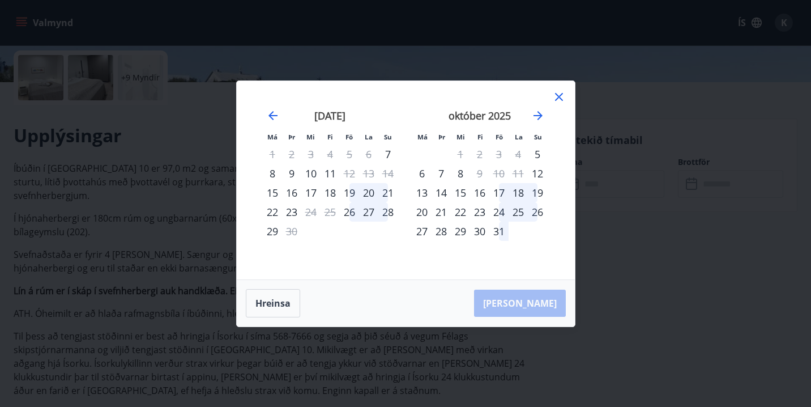
click at [444, 233] on div "28" at bounding box center [441, 231] width 19 height 19
click at [440, 233] on div "28" at bounding box center [441, 231] width 19 height 19
click at [267, 305] on button "Hreinsa" at bounding box center [273, 303] width 54 height 28
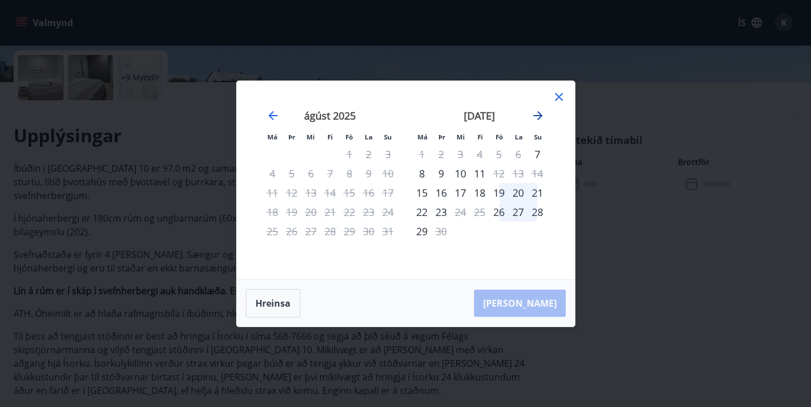
click at [538, 113] on icon "Move forward to switch to the next month." at bounding box center [538, 116] width 14 height 14
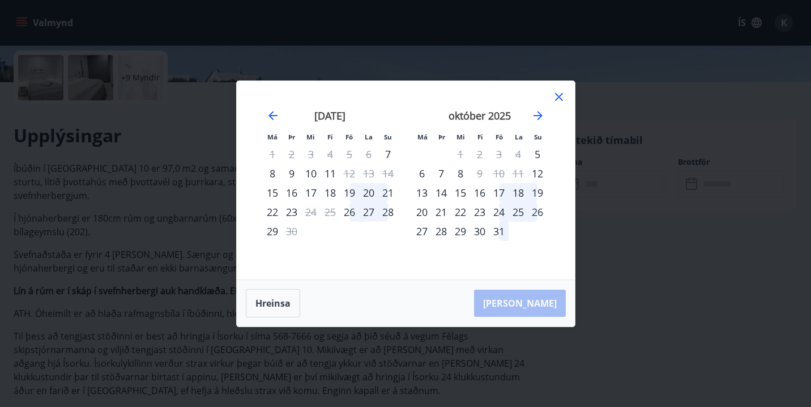
click at [462, 233] on div "29" at bounding box center [460, 231] width 19 height 19
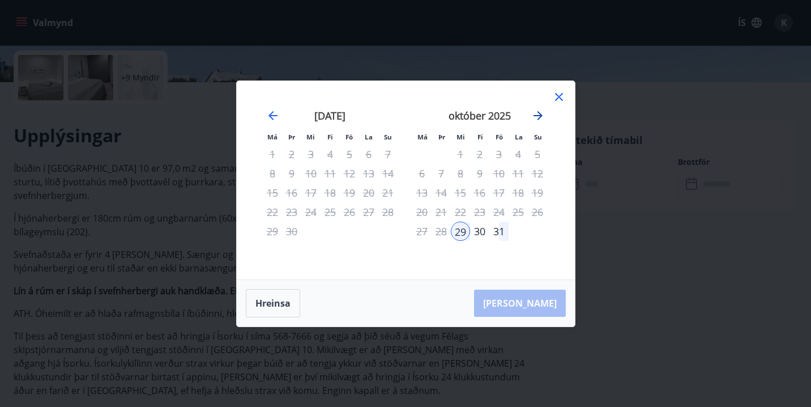
click at [541, 118] on icon "Move forward to switch to the next month." at bounding box center [538, 116] width 14 height 14
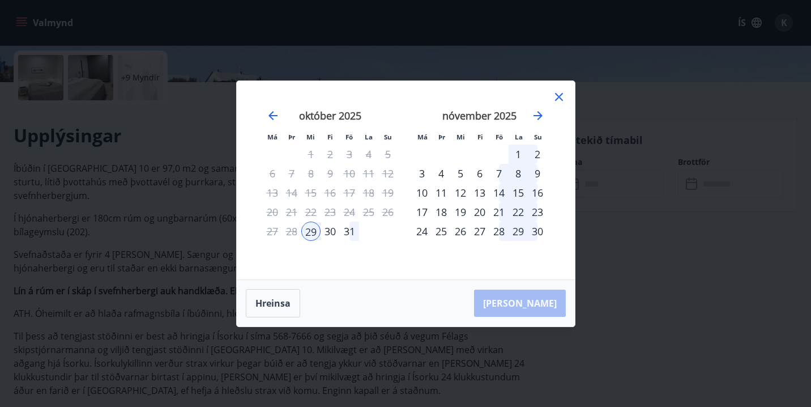
click at [538, 156] on div "2" at bounding box center [537, 153] width 19 height 19
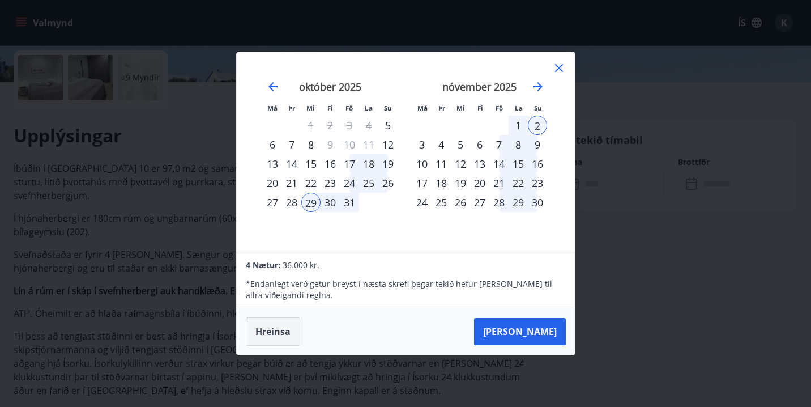
click at [272, 341] on button "Hreinsa" at bounding box center [273, 331] width 54 height 28
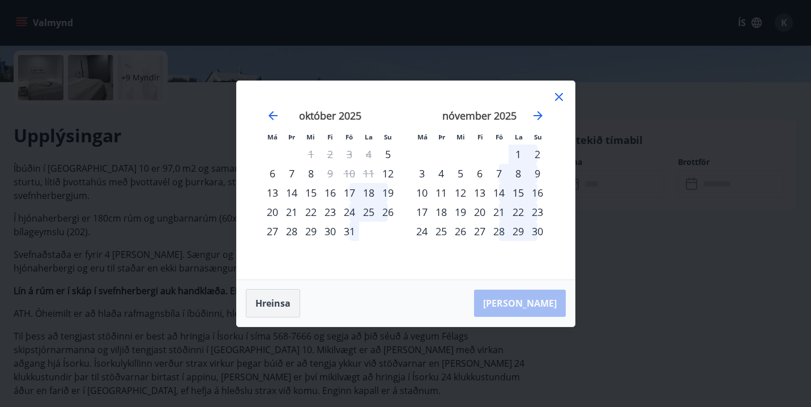
click at [276, 304] on button "Hreinsa" at bounding box center [273, 303] width 54 height 28
click at [560, 96] on icon at bounding box center [559, 97] width 14 height 14
